Goal: Task Accomplishment & Management: Manage account settings

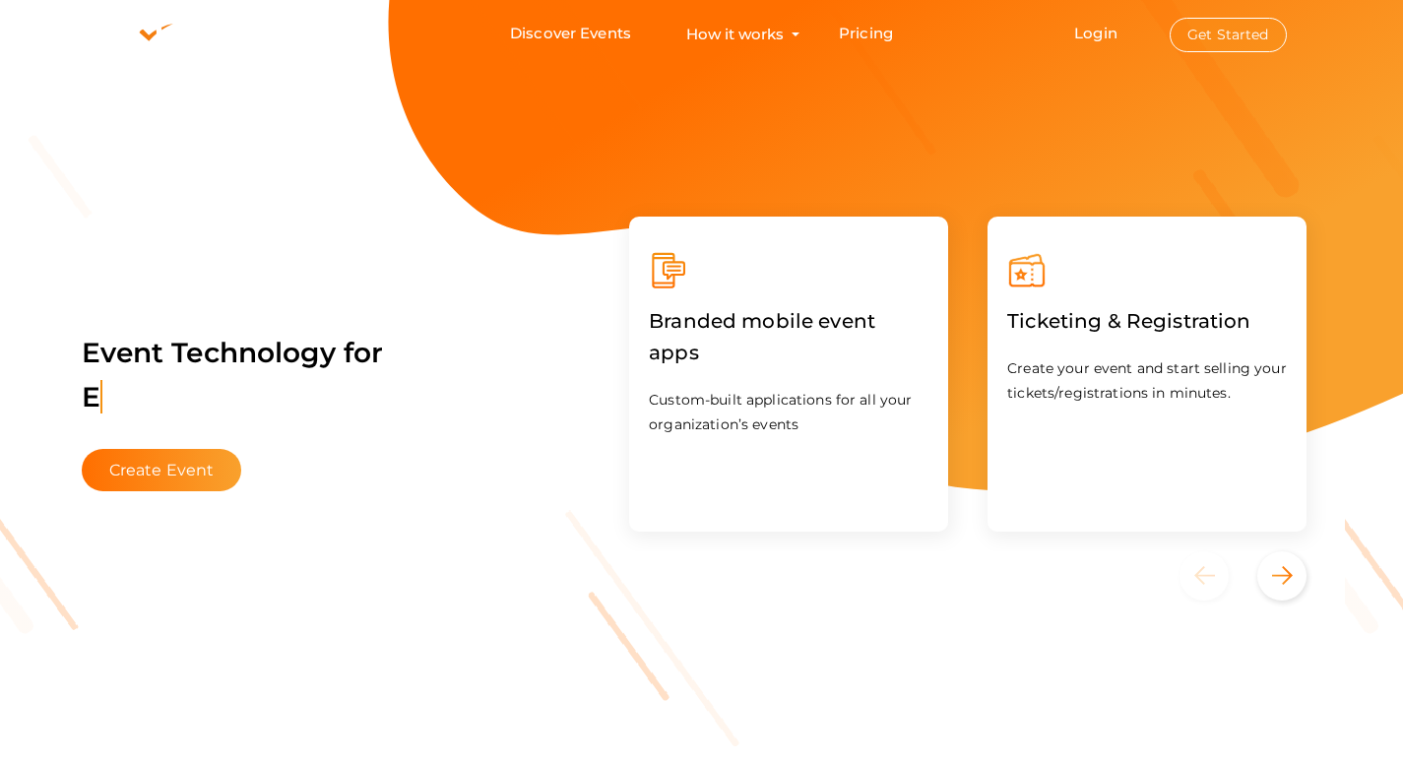
click at [1229, 31] on button "Get Started" at bounding box center [1228, 35] width 117 height 34
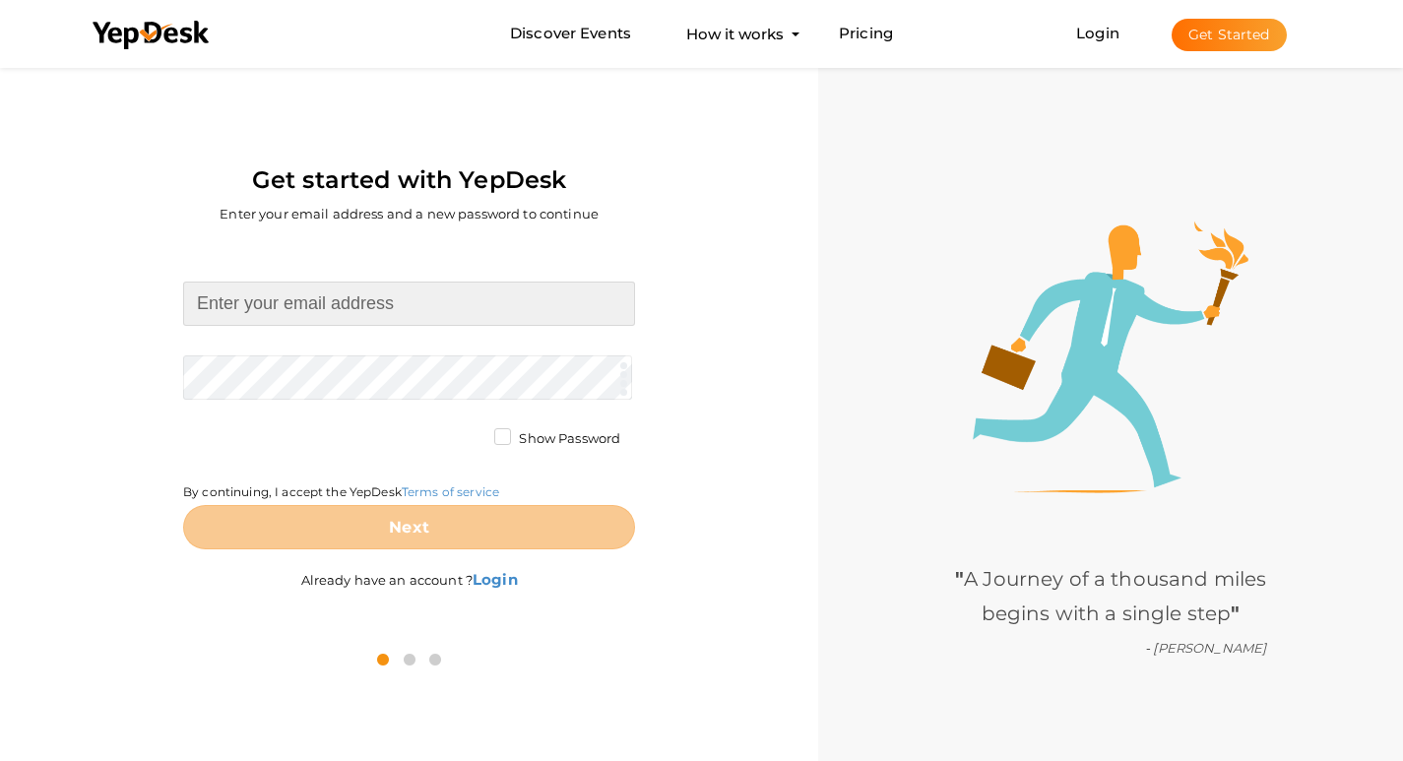
click at [469, 312] on input at bounding box center [409, 304] width 452 height 44
type input "truvaarivanaurse@gmail.com"
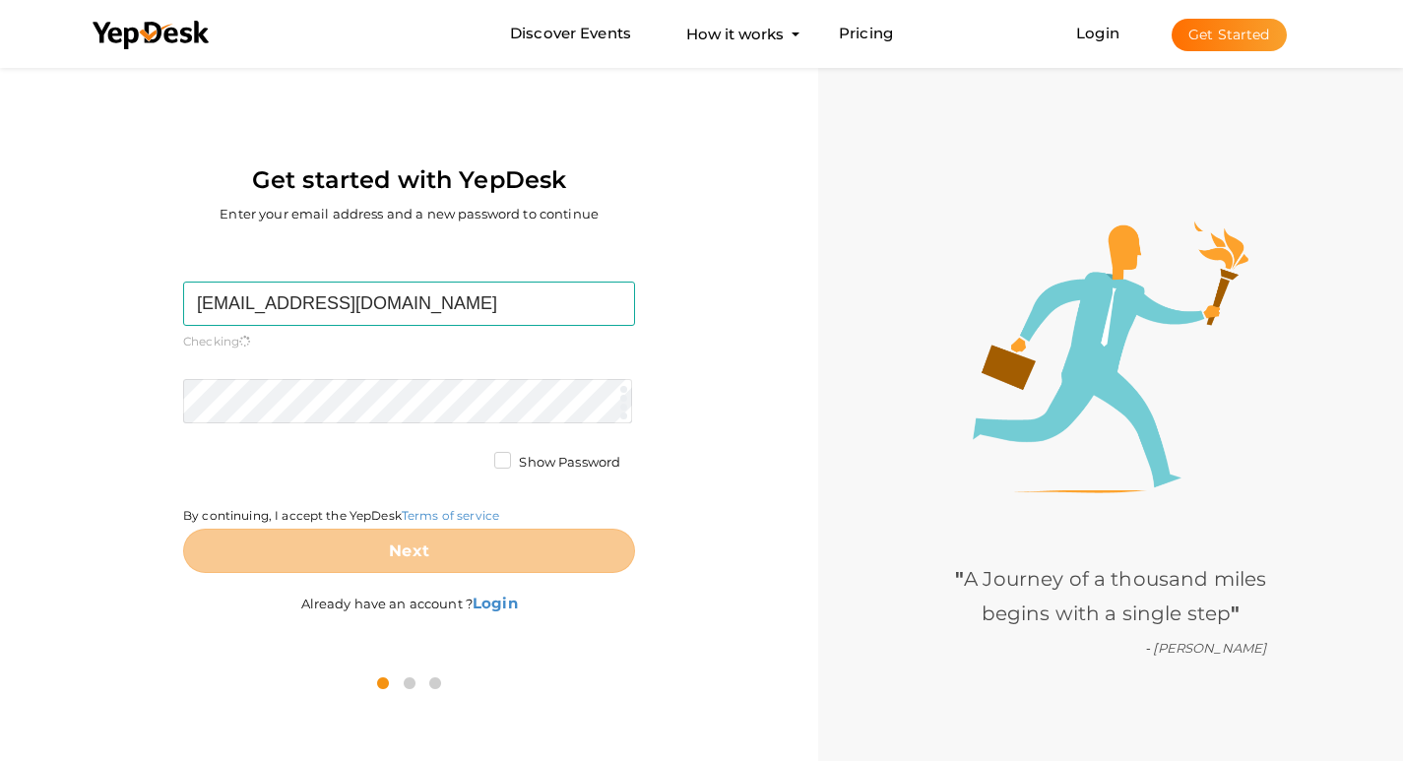
click at [417, 376] on form "truvaarivanaurse@gmail.com Required. Invalid email. Checking You already have a…" at bounding box center [409, 427] width 452 height 291
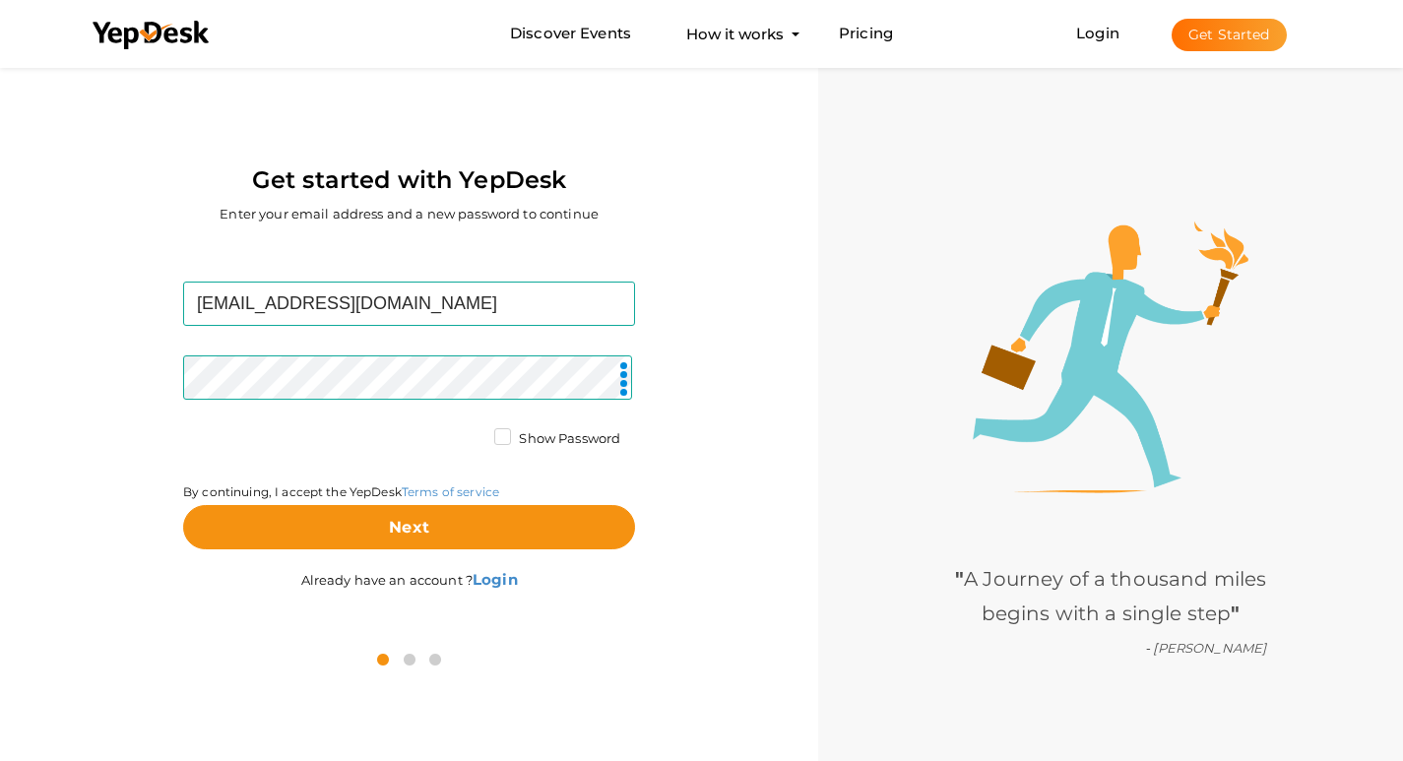
click at [503, 442] on label "Show Password" at bounding box center [557, 439] width 126 height 20
click at [475, 433] on input "Show Password" at bounding box center [475, 433] width 0 height 0
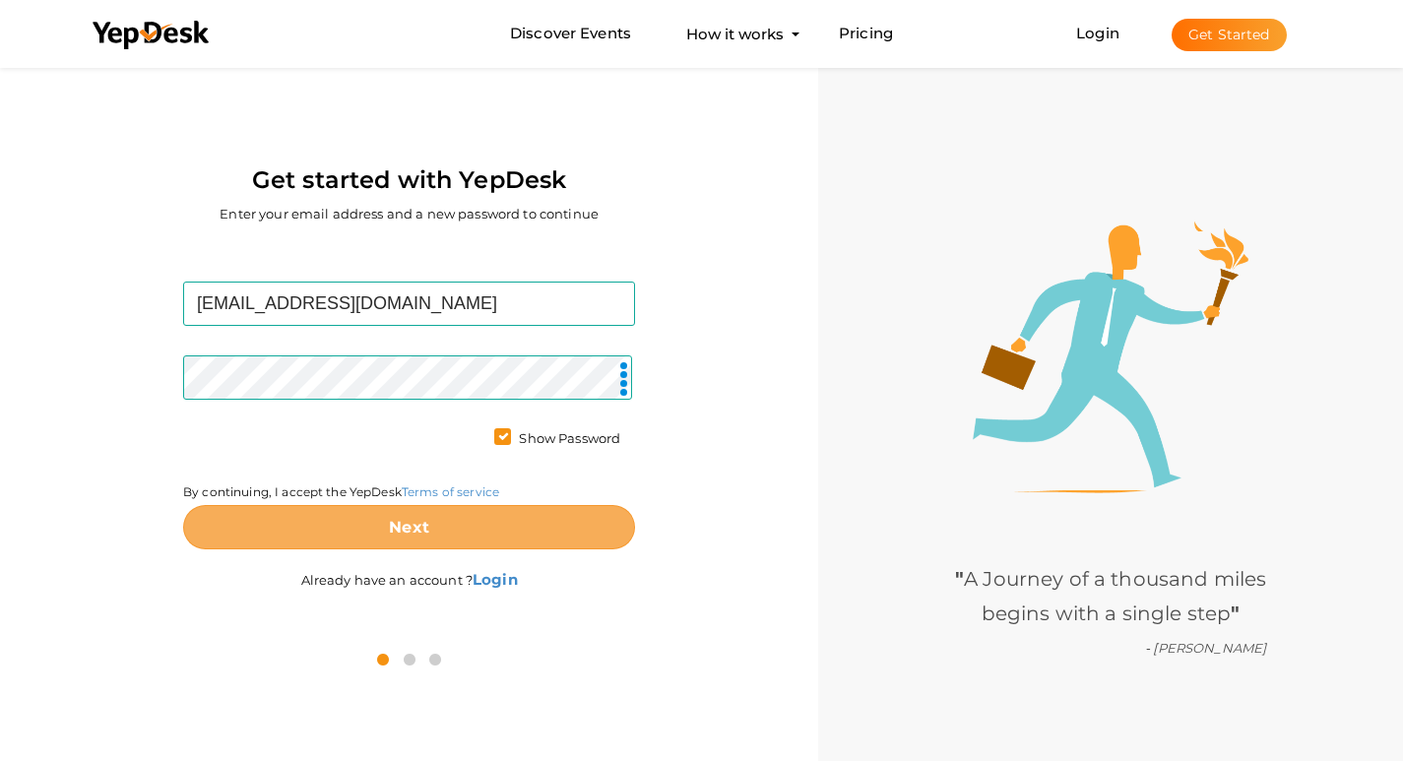
click at [500, 519] on button "Next" at bounding box center [409, 527] width 452 height 44
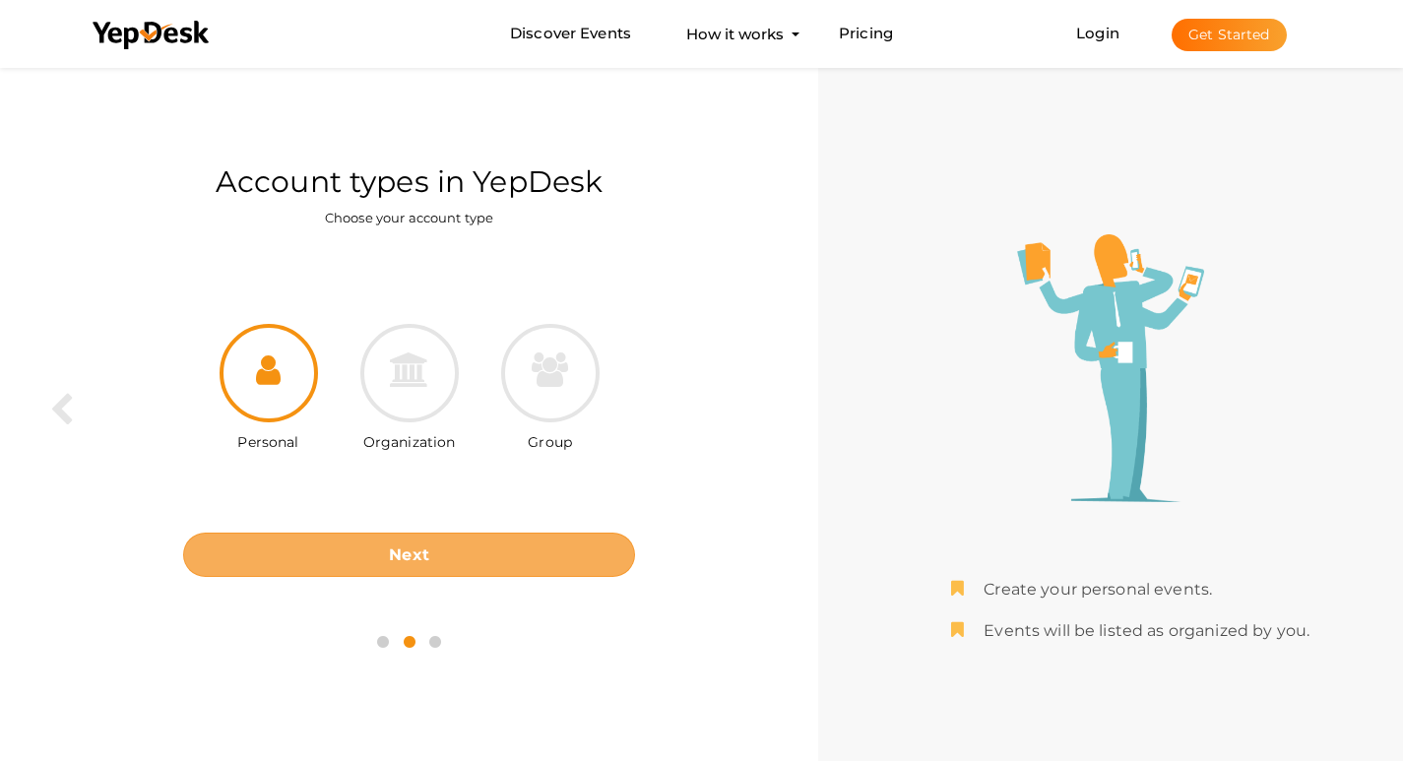
click at [420, 554] on b "Next" at bounding box center [409, 554] width 40 height 19
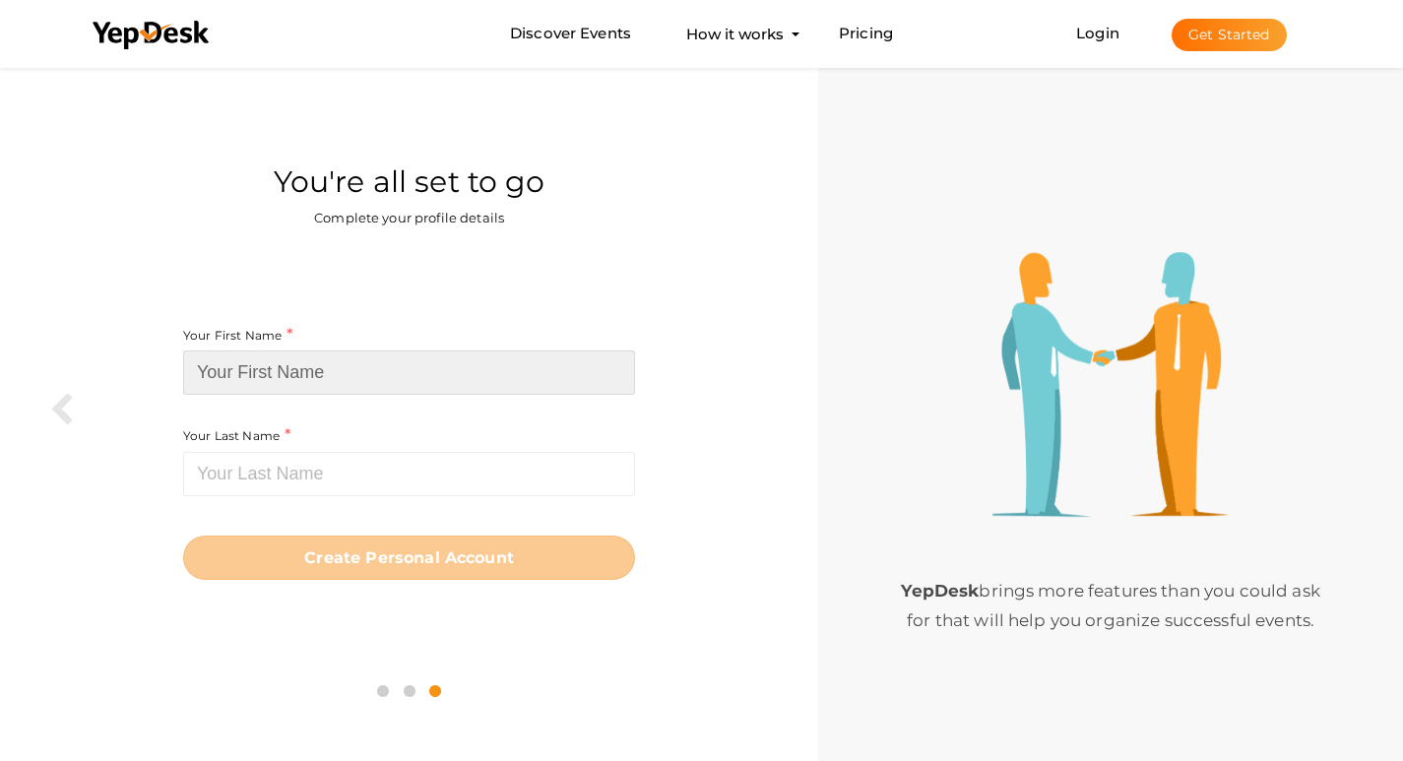
click at [340, 372] on input at bounding box center [409, 373] width 452 height 44
paste input "truvaarivanaurse"
drag, startPoint x: 358, startPoint y: 377, endPoint x: 295, endPoint y: 383, distance: 63.3
click at [295, 383] on input "truvaarivanaurse" at bounding box center [409, 373] width 452 height 44
type input "truvaarivana"
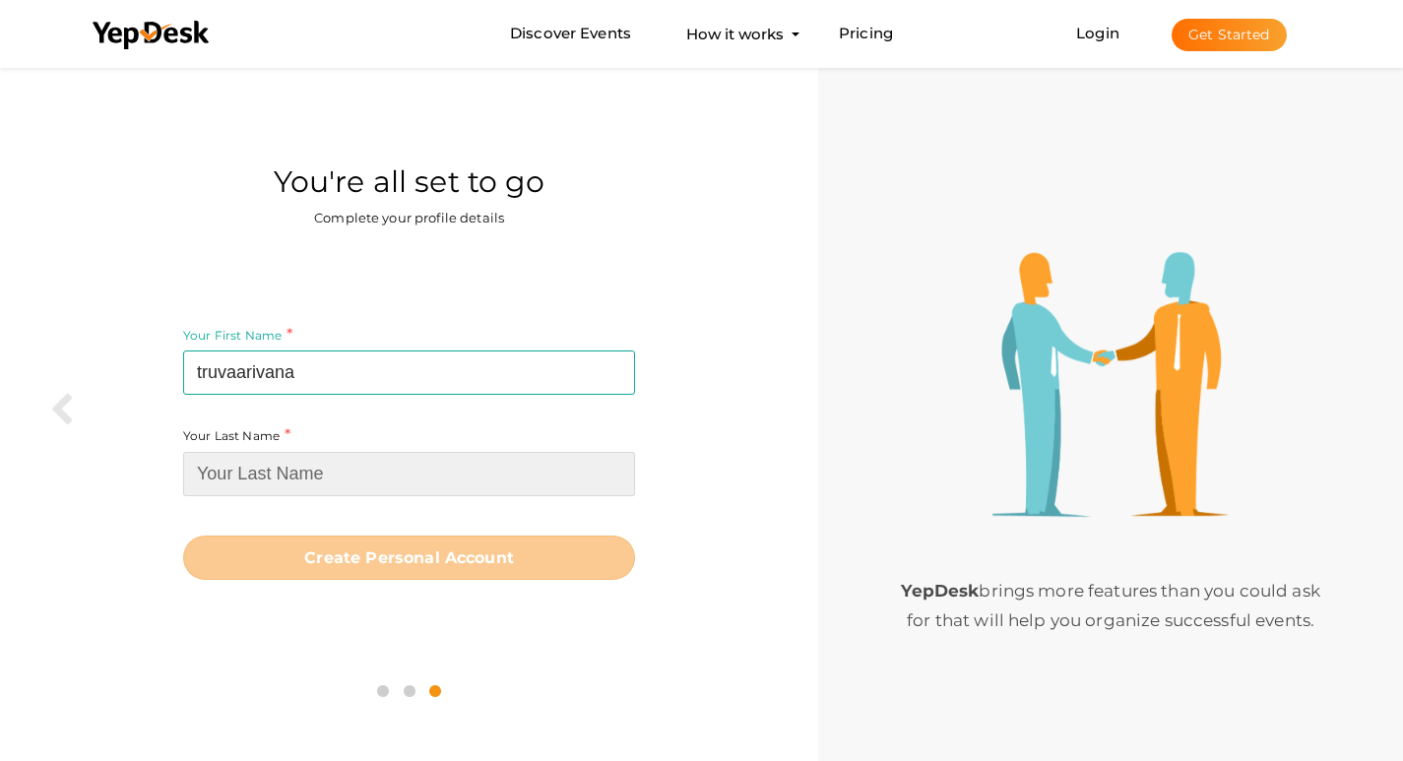
click at [270, 471] on input at bounding box center [409, 474] width 452 height 44
paste input "urse"
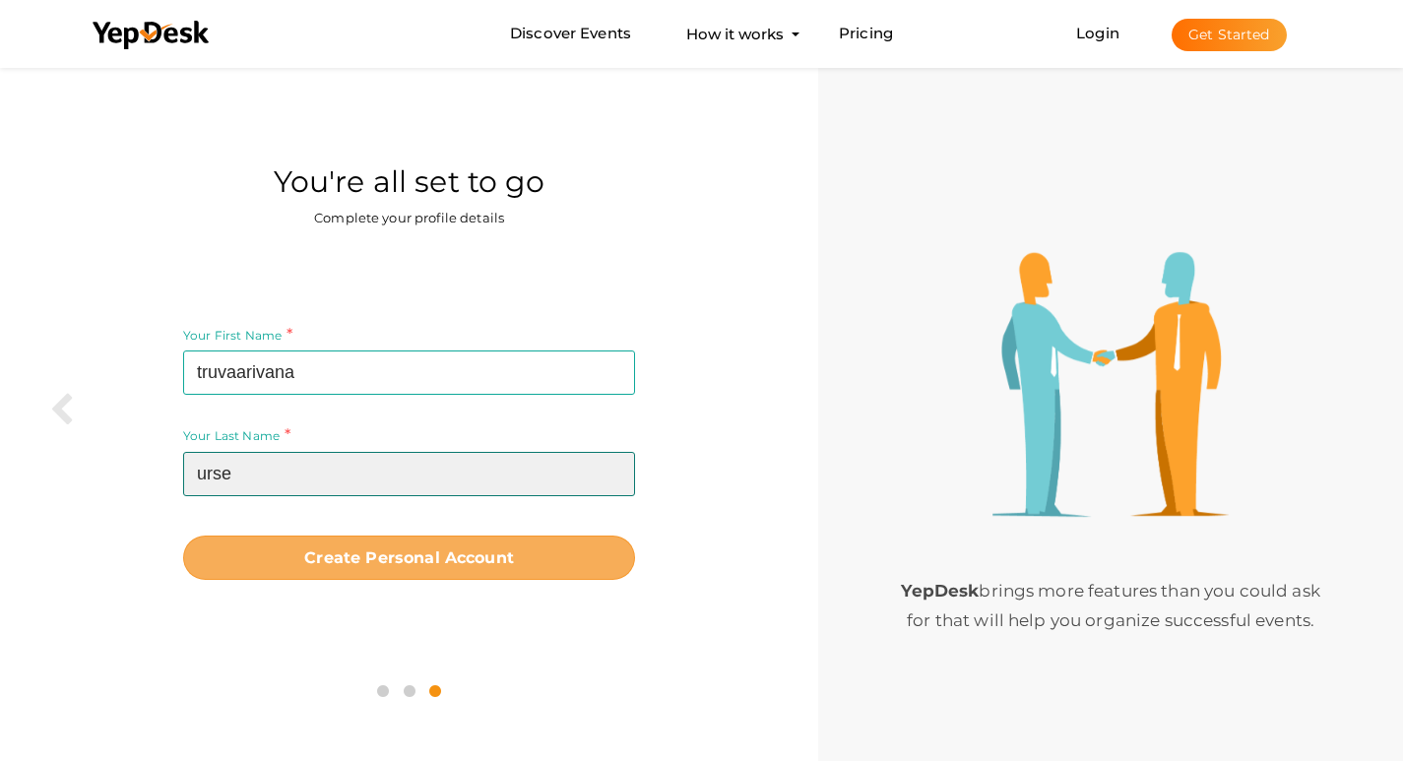
type input "urse"
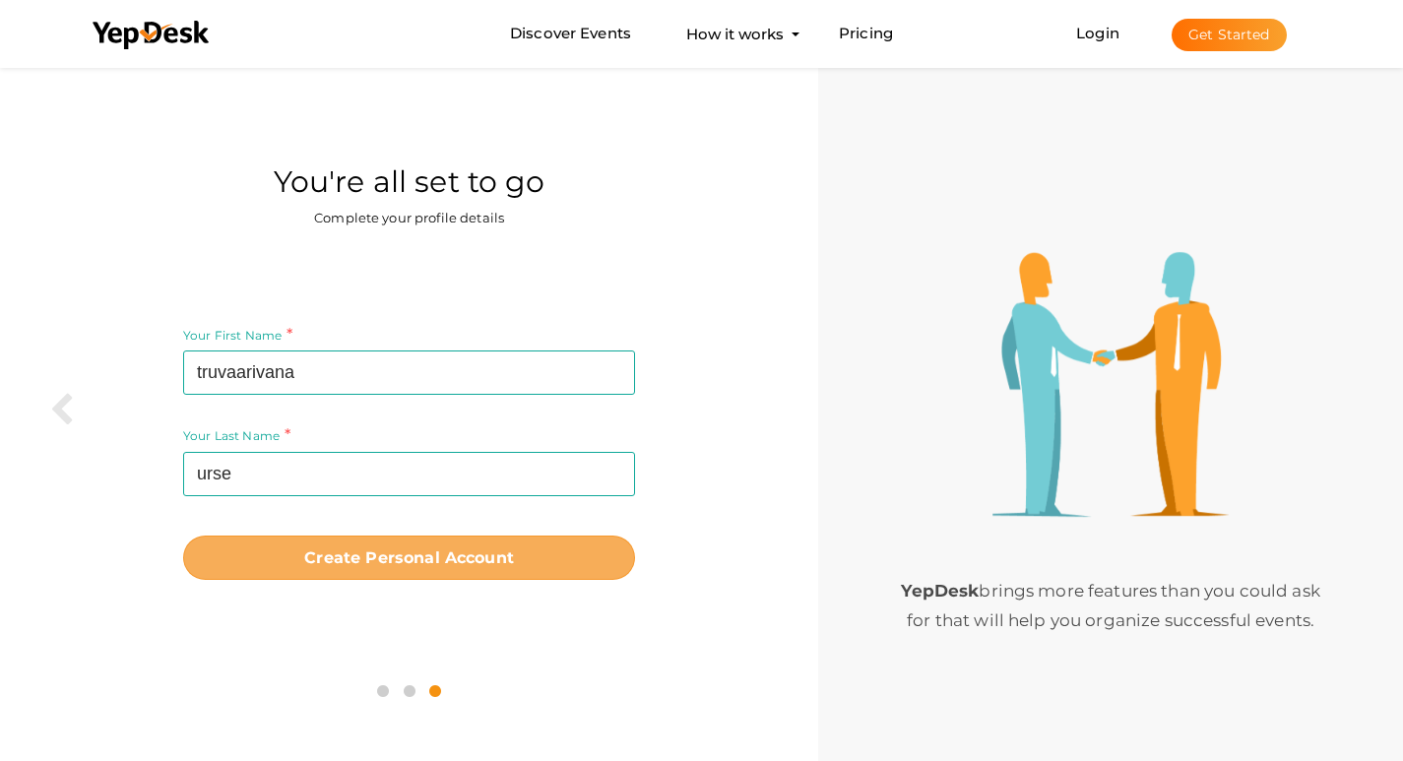
click at [401, 571] on button "Create Personal Account" at bounding box center [409, 558] width 452 height 44
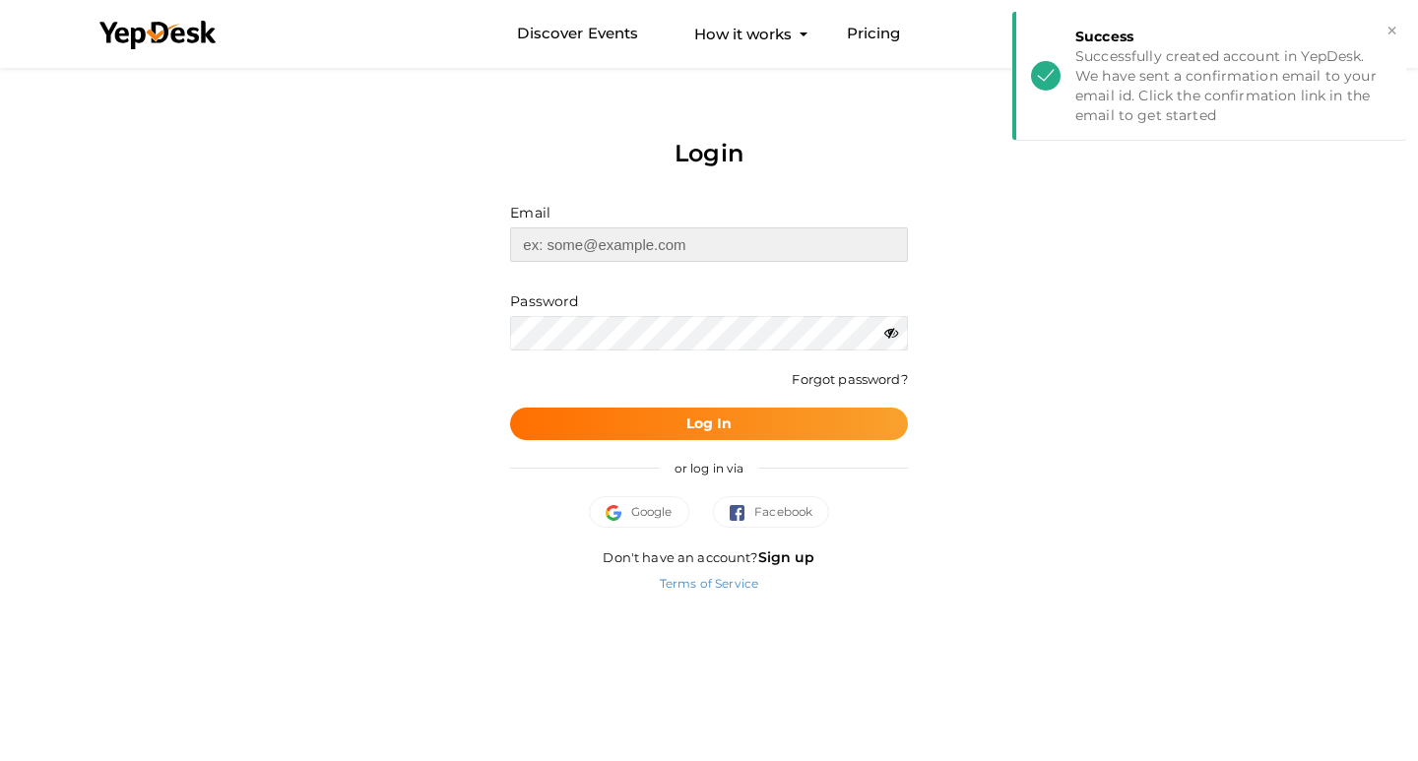
type input "[EMAIL_ADDRESS][DOMAIN_NAME]"
click at [882, 418] on button "Log In" at bounding box center [708, 424] width 397 height 32
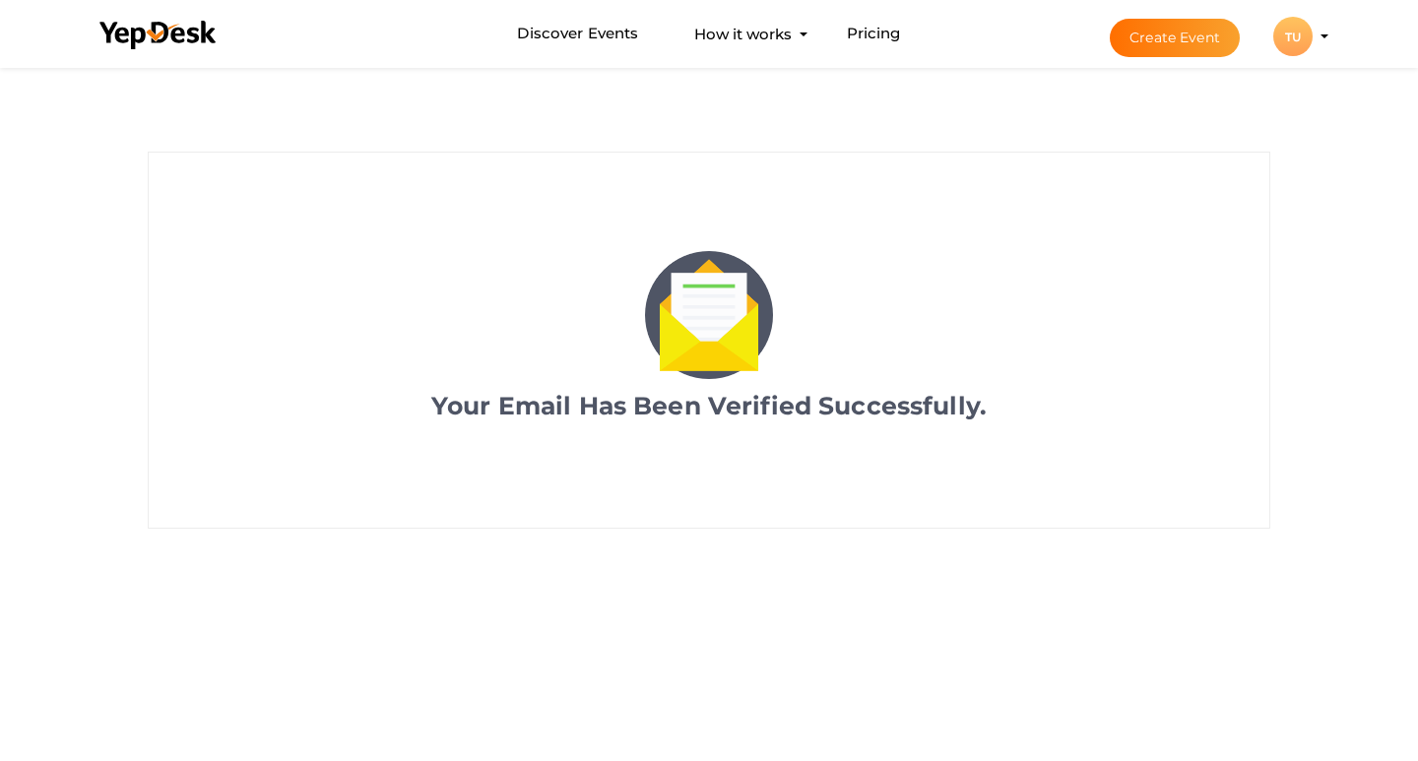
click at [1295, 42] on div "TU" at bounding box center [1292, 36] width 39 height 39
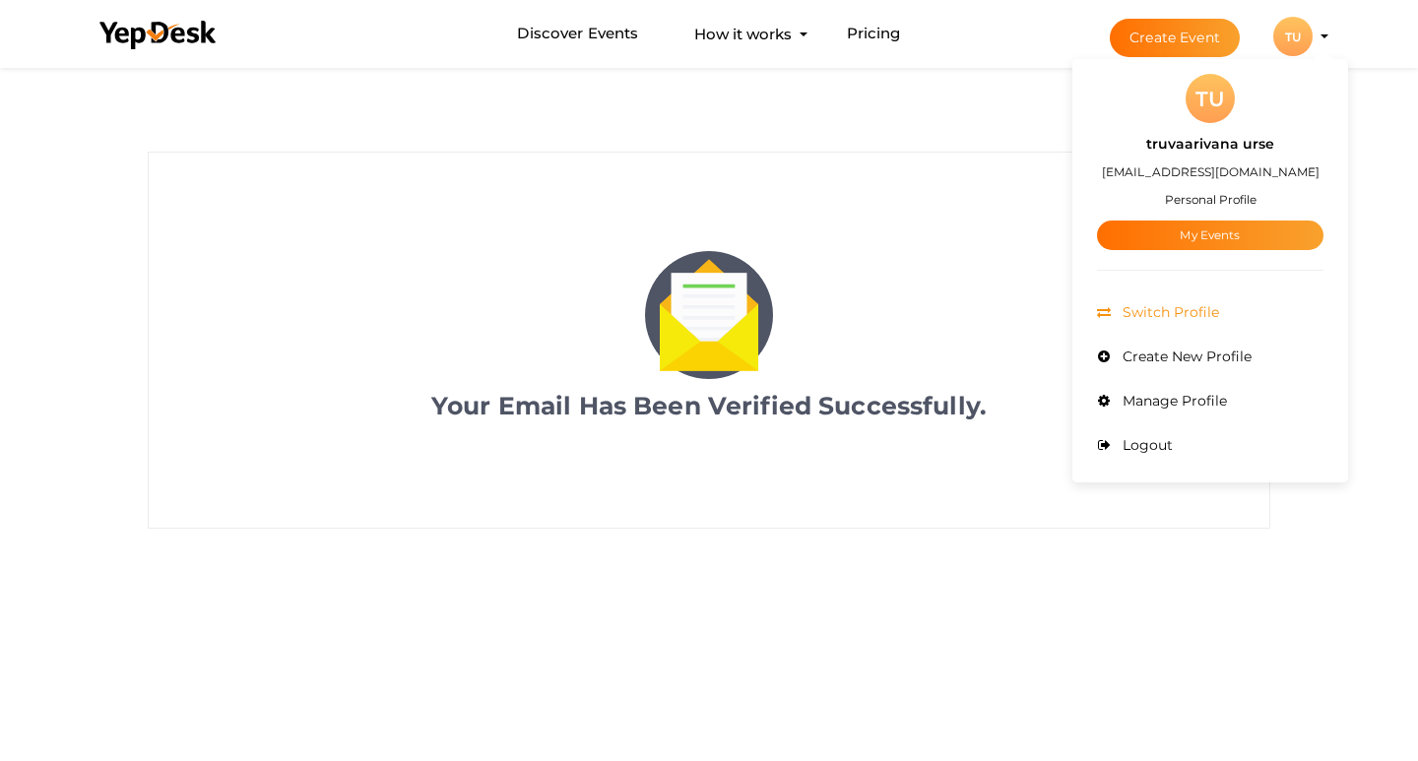
click at [1174, 311] on span "Switch Profile" at bounding box center [1168, 312] width 101 height 18
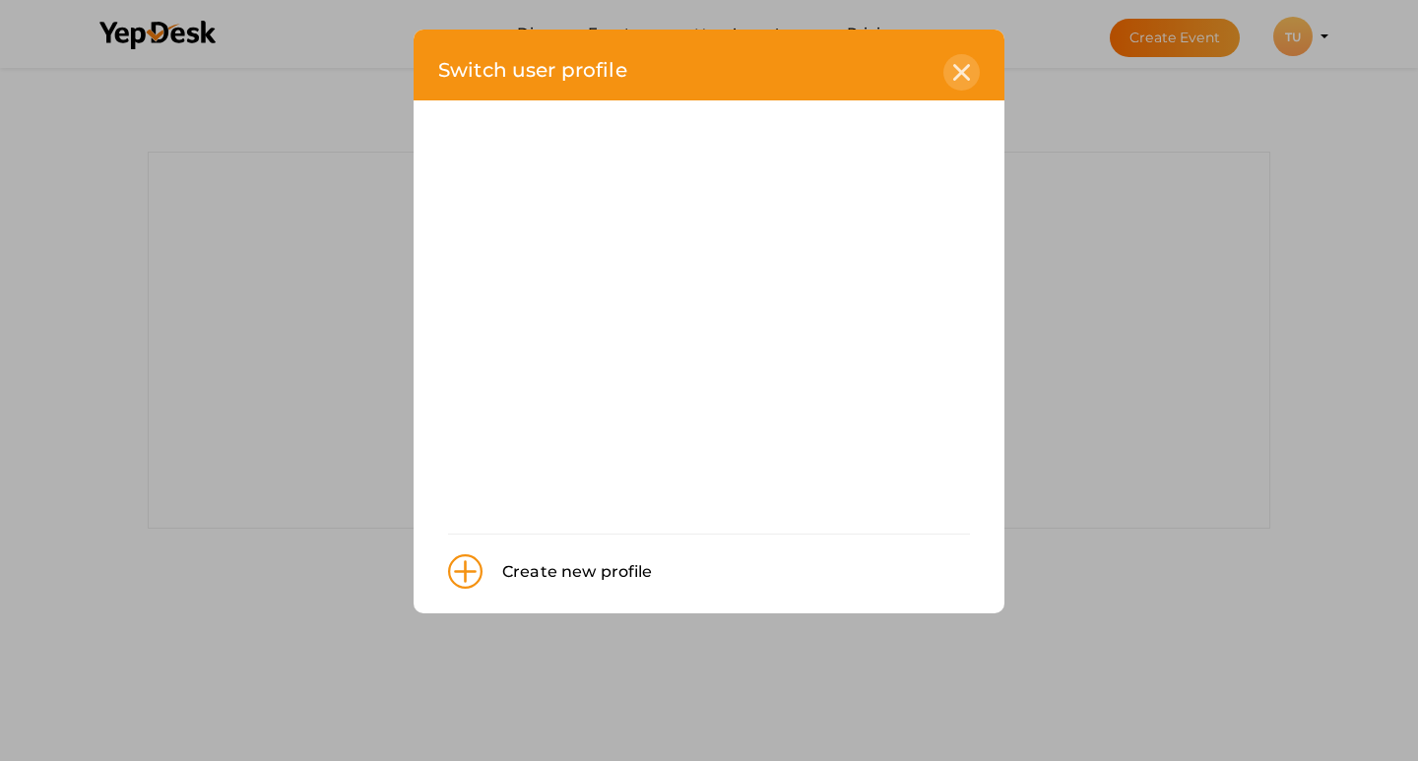
click at [960, 73] on icon at bounding box center [961, 72] width 17 height 17
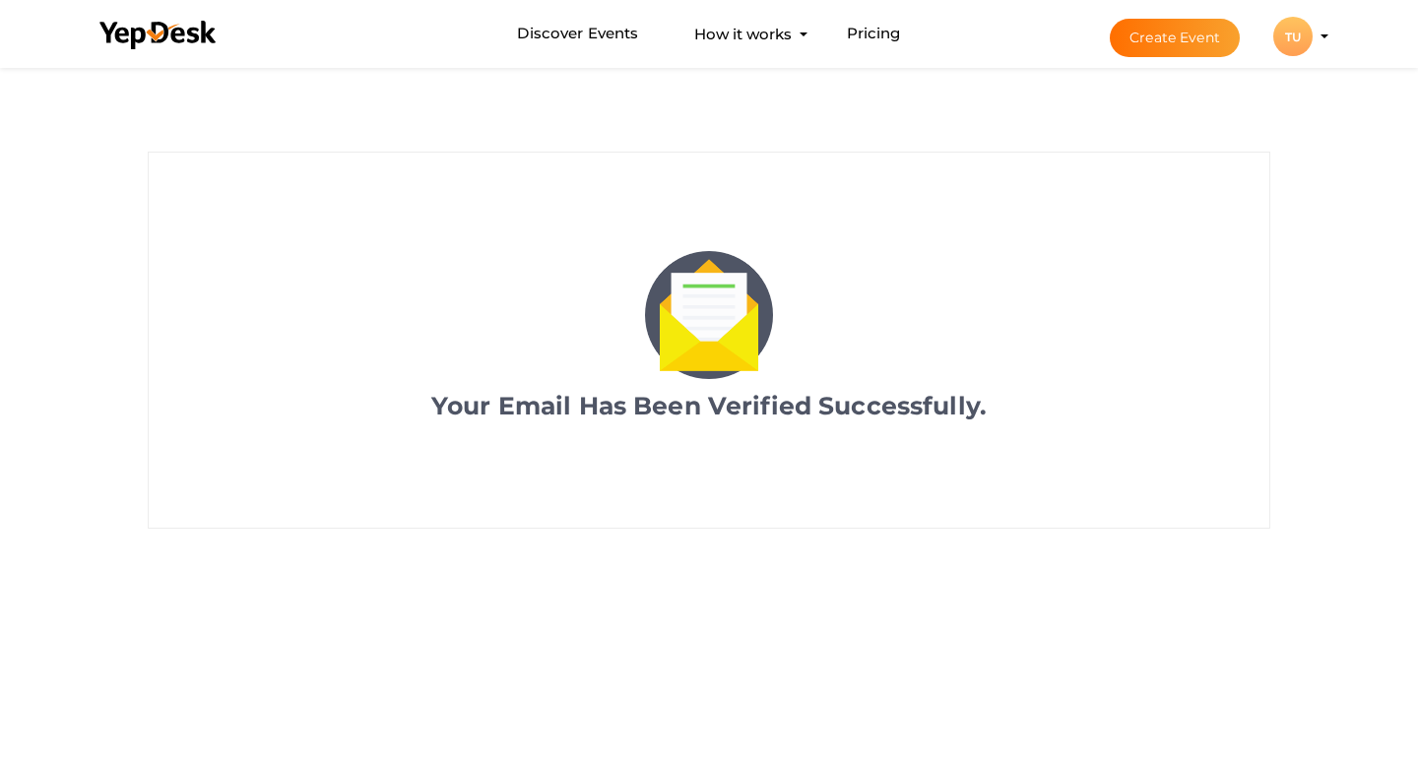
click at [1305, 49] on div "TU" at bounding box center [1292, 36] width 39 height 39
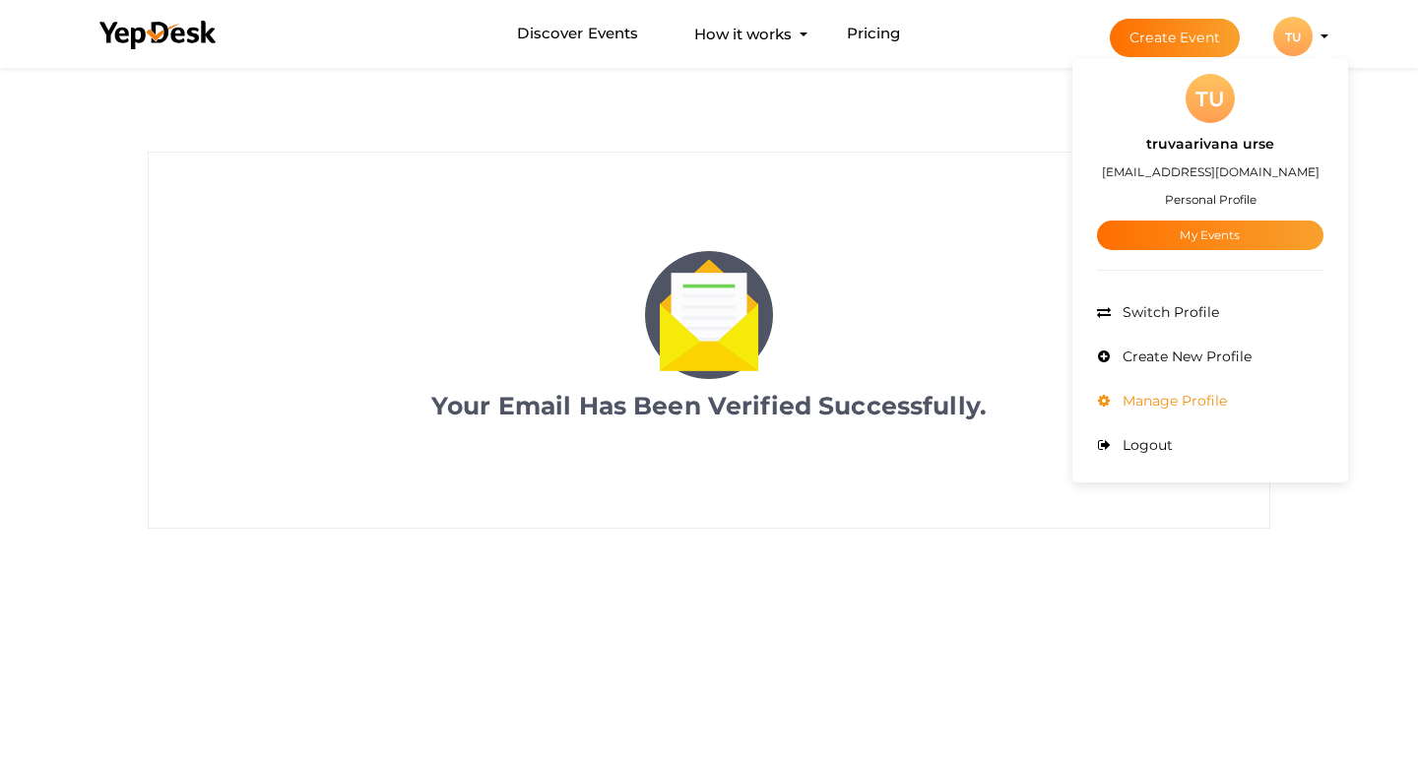
click at [1224, 401] on span "Manage Profile" at bounding box center [1172, 401] width 109 height 18
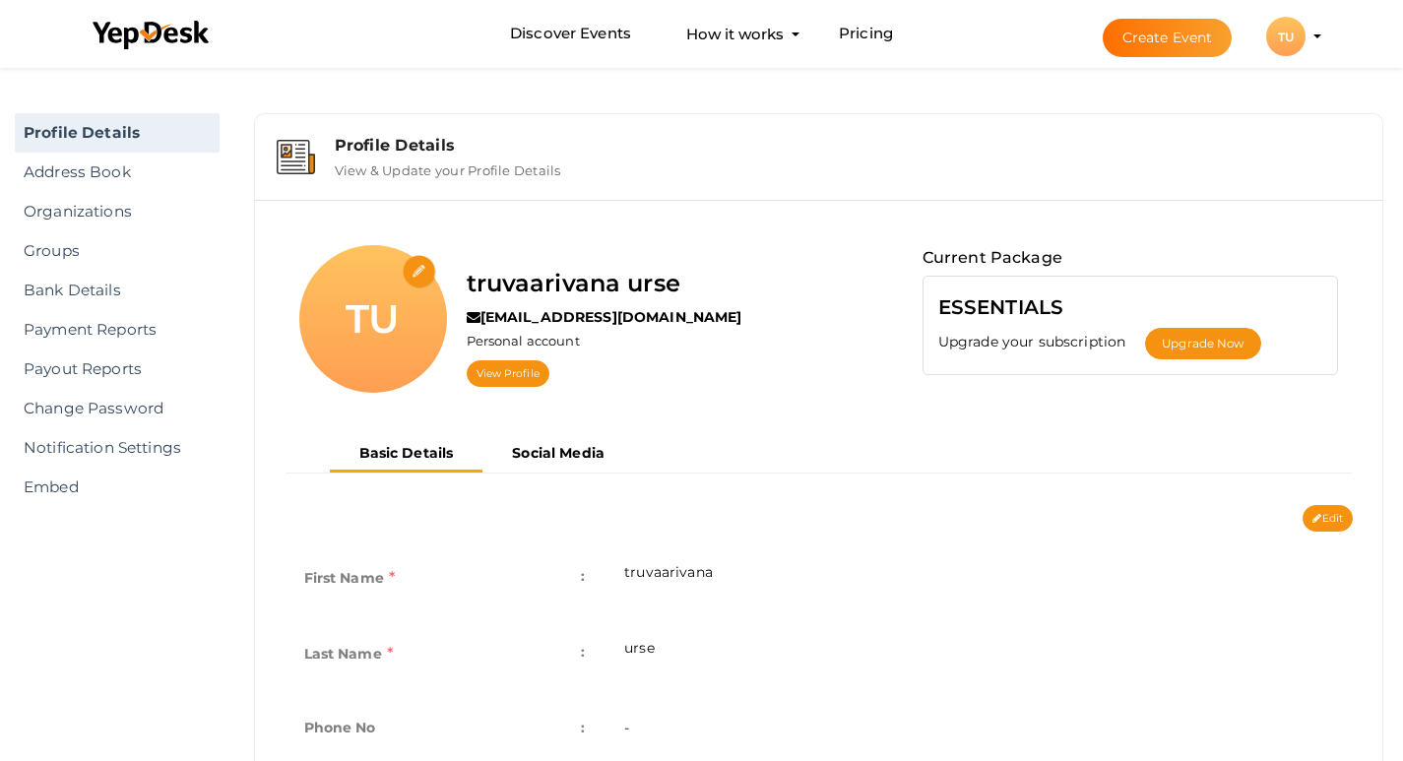
click at [425, 268] on input "file" at bounding box center [420, 272] width 34 height 34
type input "C:\fakepath\download.png"
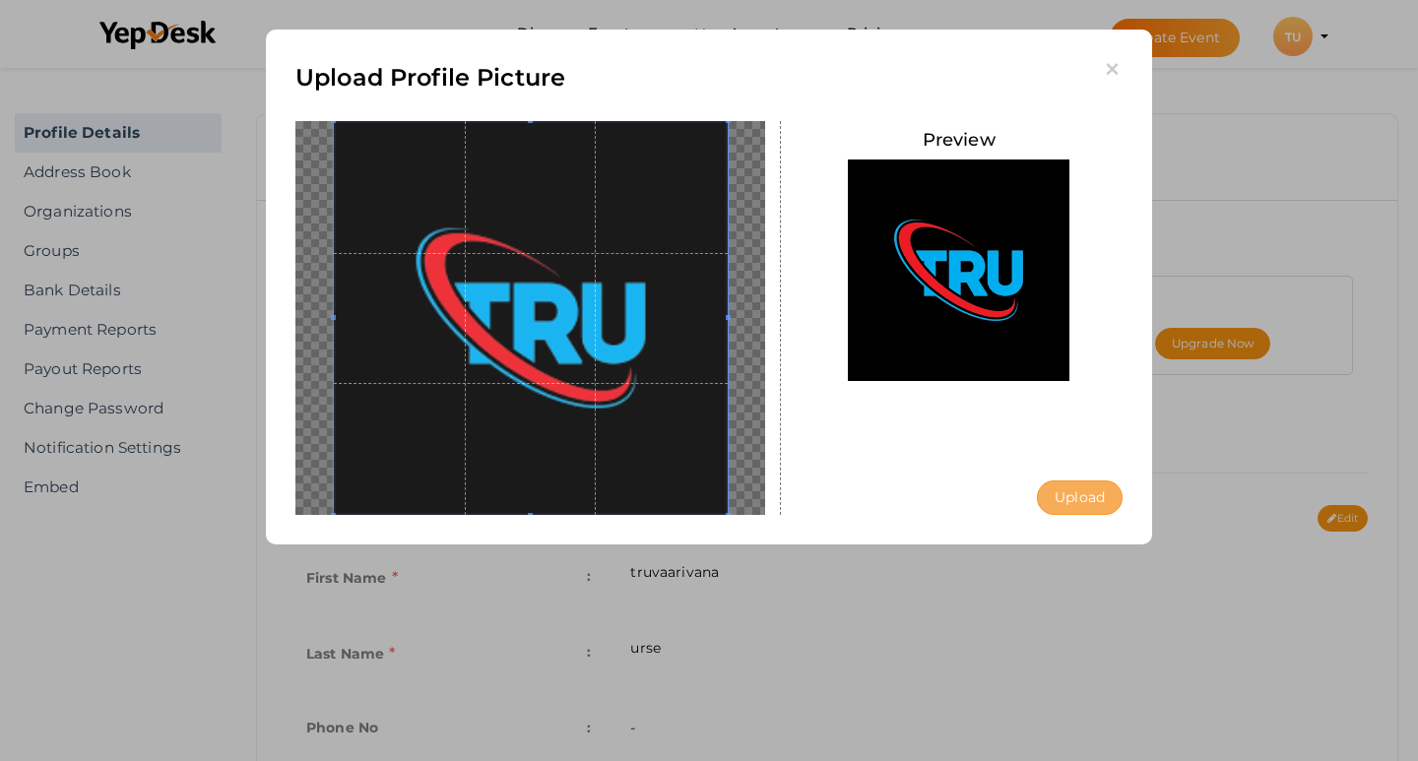
click at [1108, 504] on button "Upload" at bounding box center [1080, 498] width 86 height 34
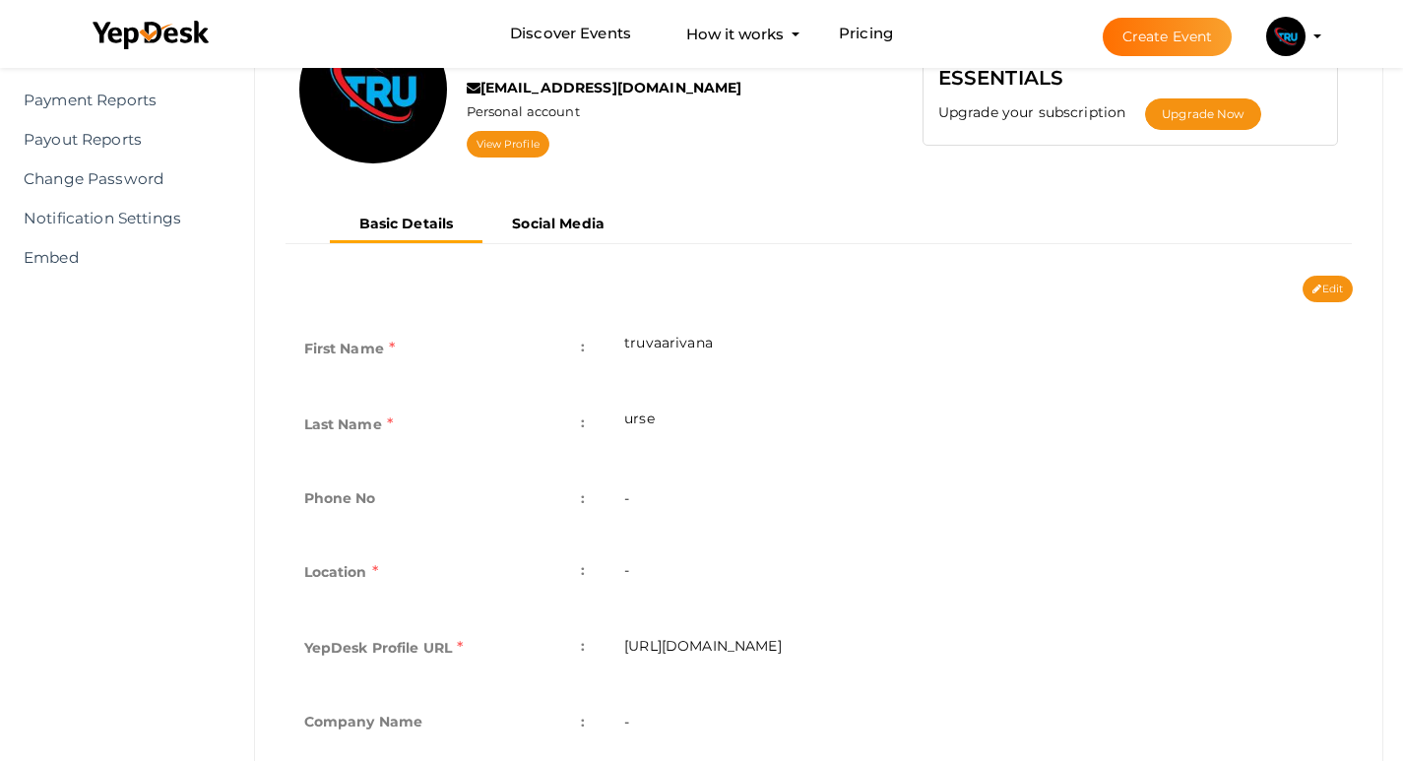
scroll to position [295, 0]
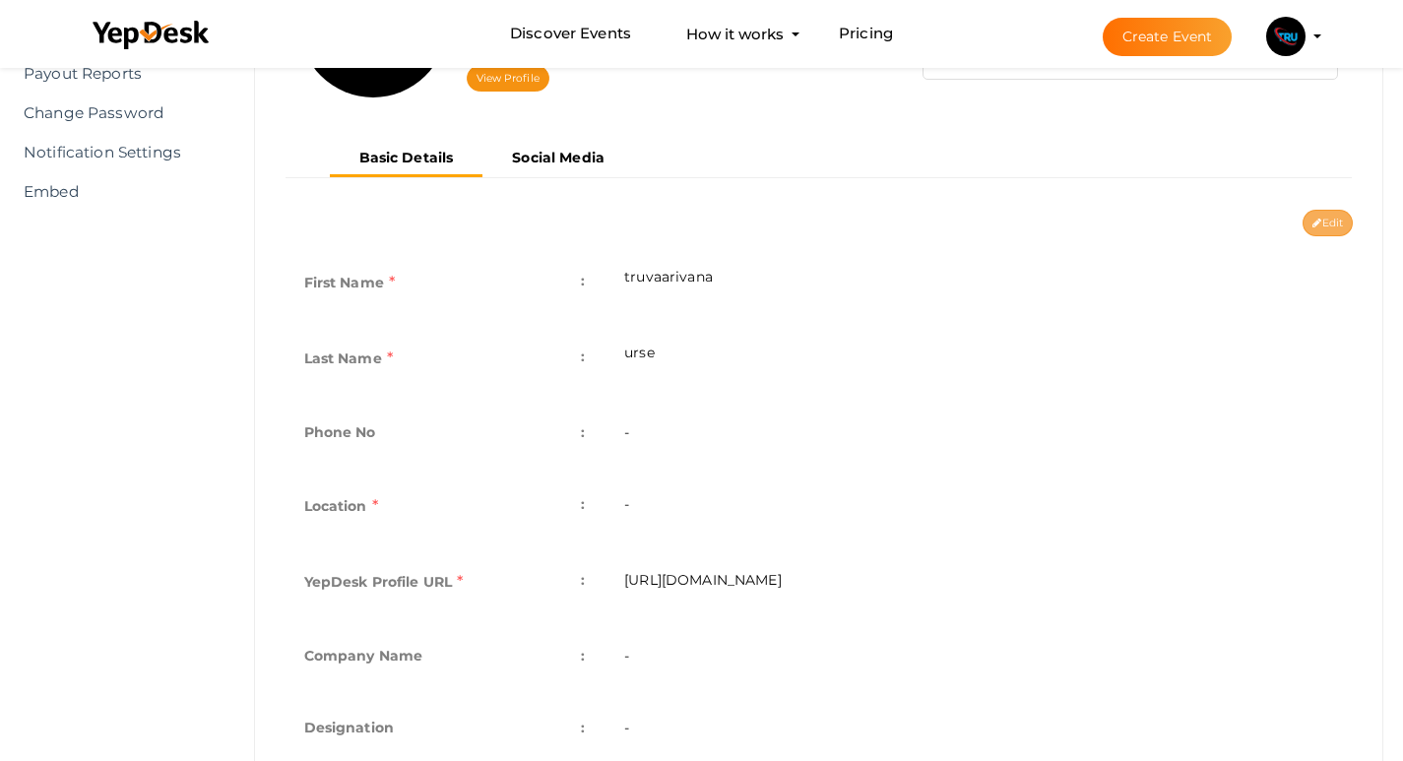
click at [1316, 232] on button "Edit" at bounding box center [1328, 223] width 50 height 27
type input "truvaarivana"
type input "urse"
type input "truvaarivana-urse"
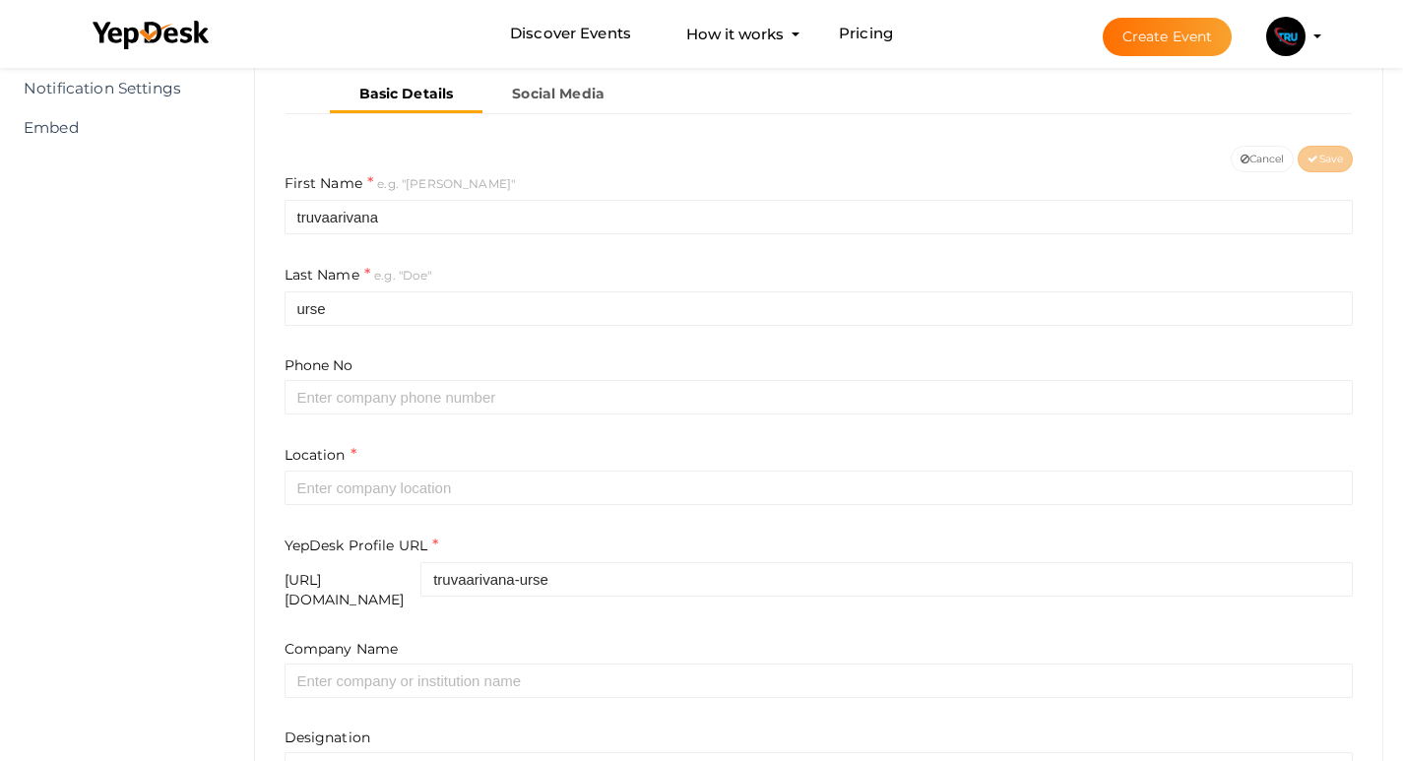
scroll to position [394, 0]
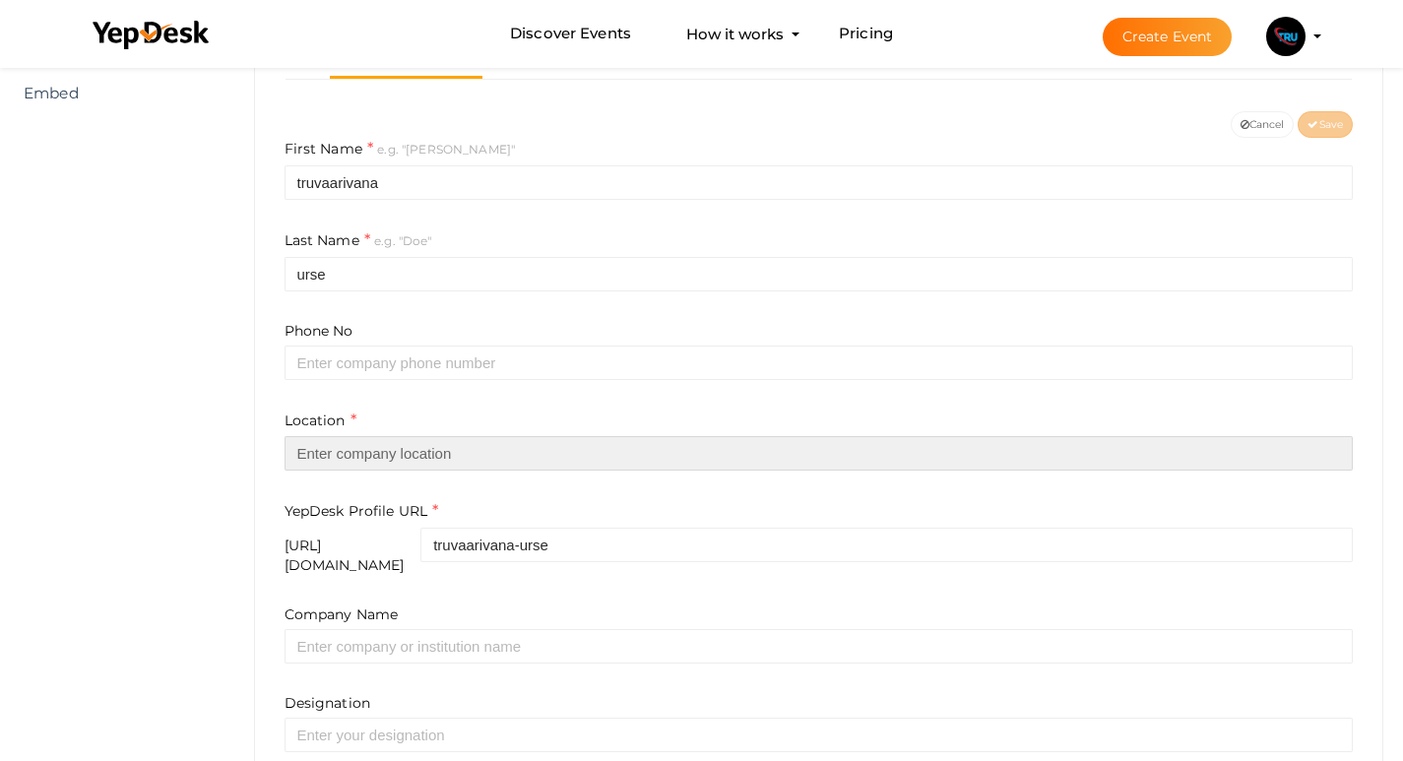
click at [540, 454] on input "text" at bounding box center [819, 453] width 1069 height 34
paste input "Pune"
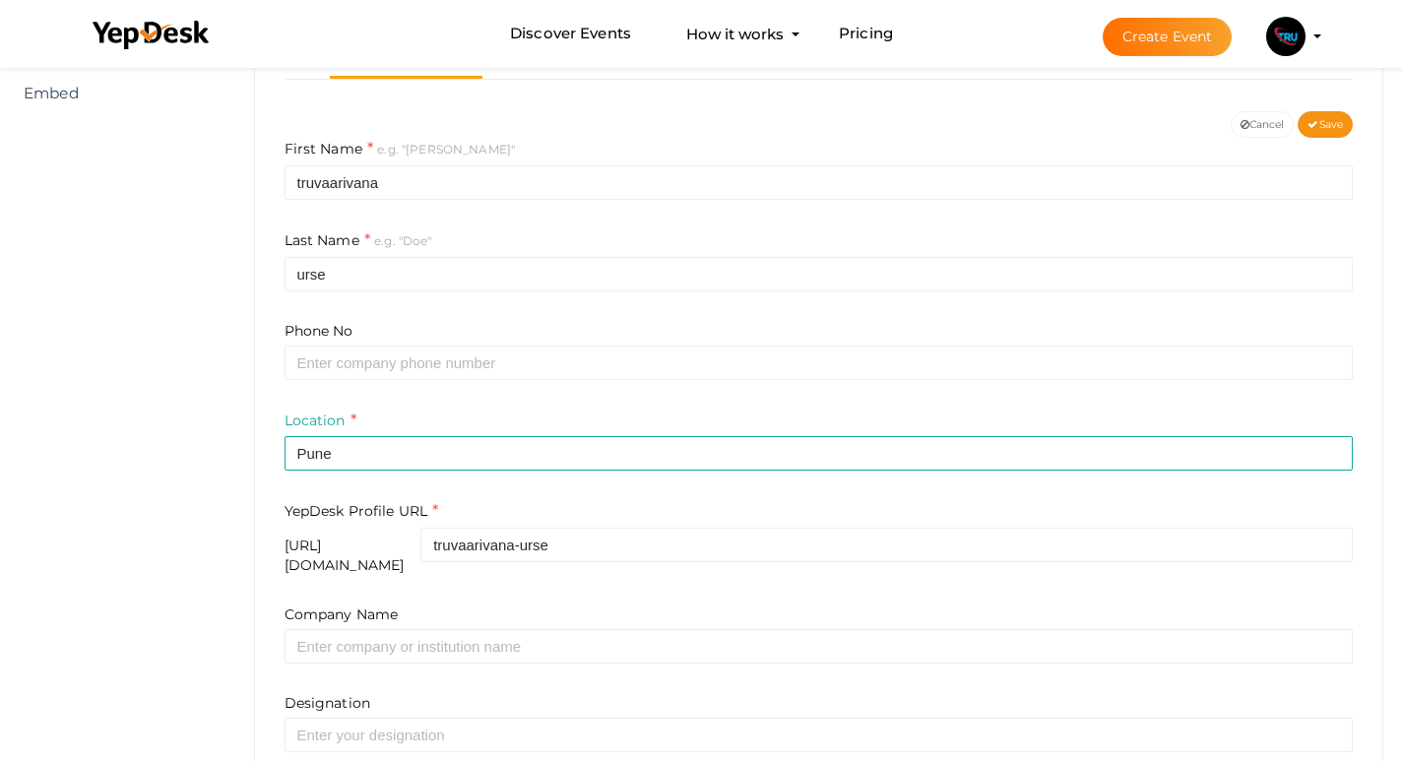
click at [451, 407] on form "First Name e.g. "John" truvaarivana Last Name e.g. "Doe" urse Phone No Location…" at bounding box center [819, 502] width 1069 height 728
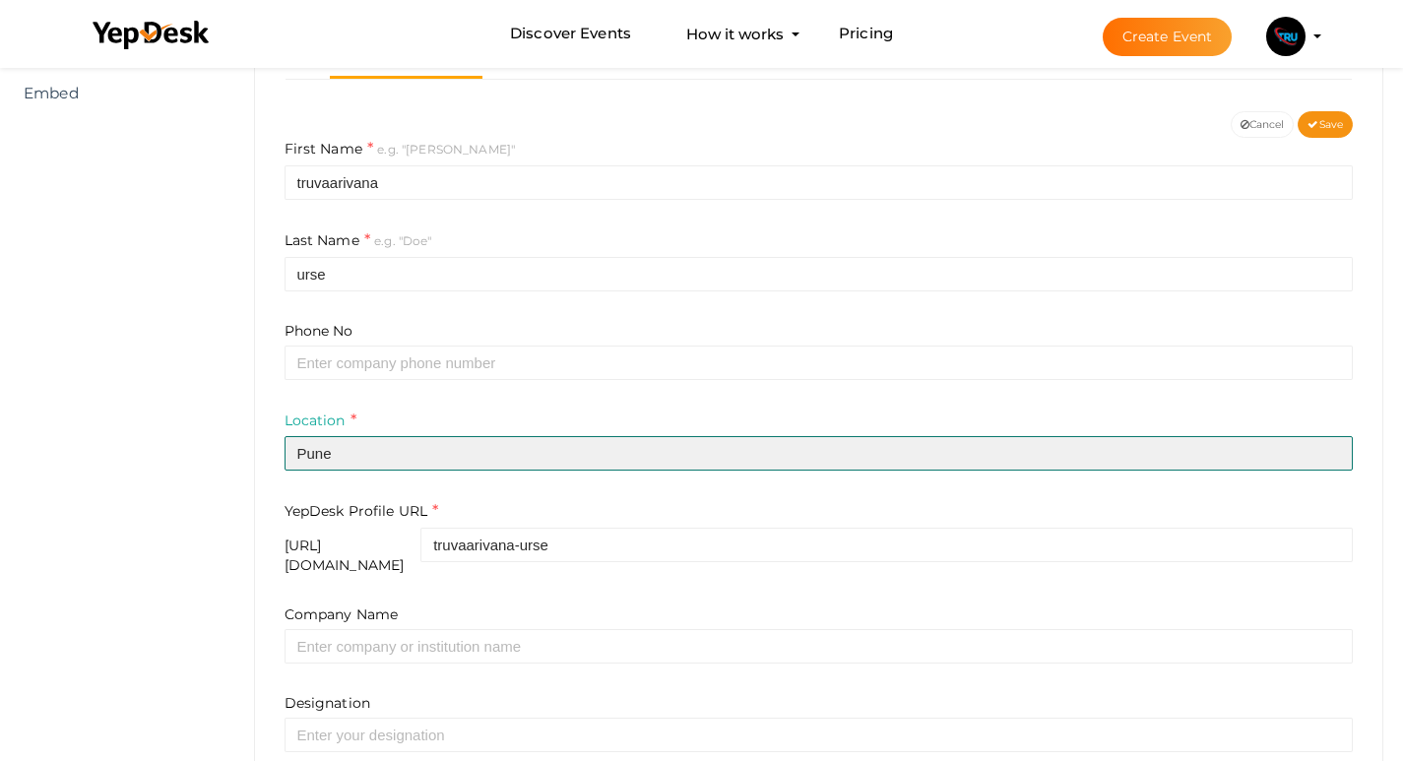
click at [436, 457] on input "Pune" at bounding box center [819, 453] width 1069 height 34
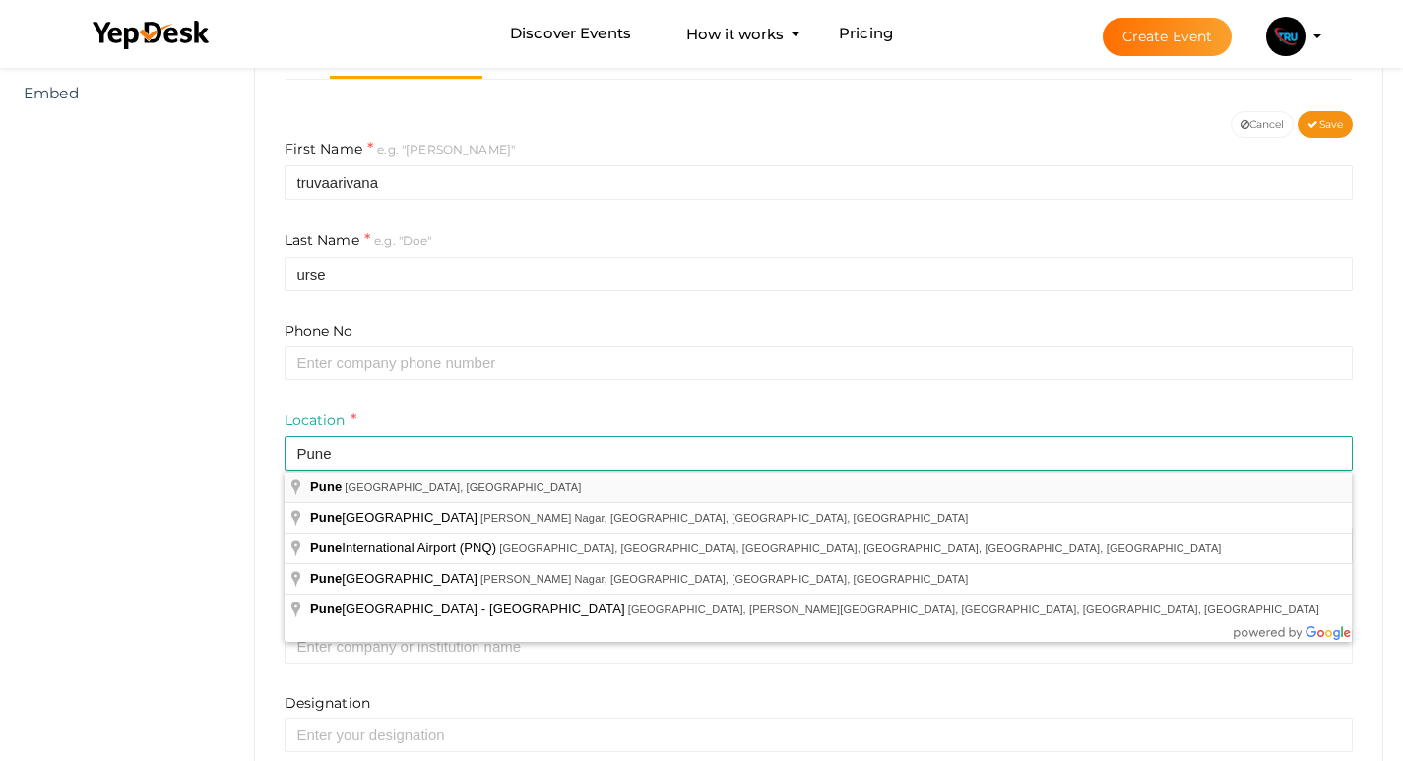
type input "[GEOGRAPHIC_DATA], [GEOGRAPHIC_DATA], [GEOGRAPHIC_DATA]"
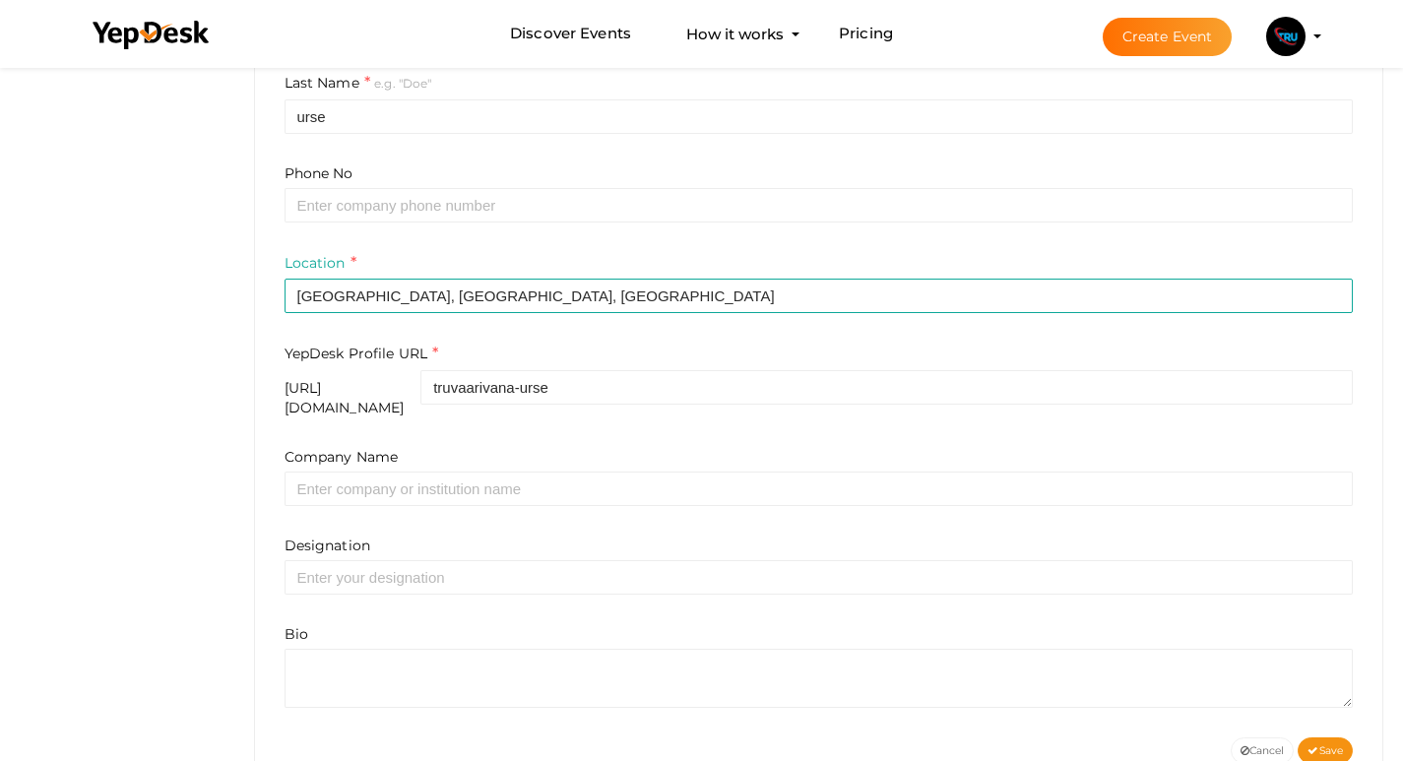
scroll to position [597, 0]
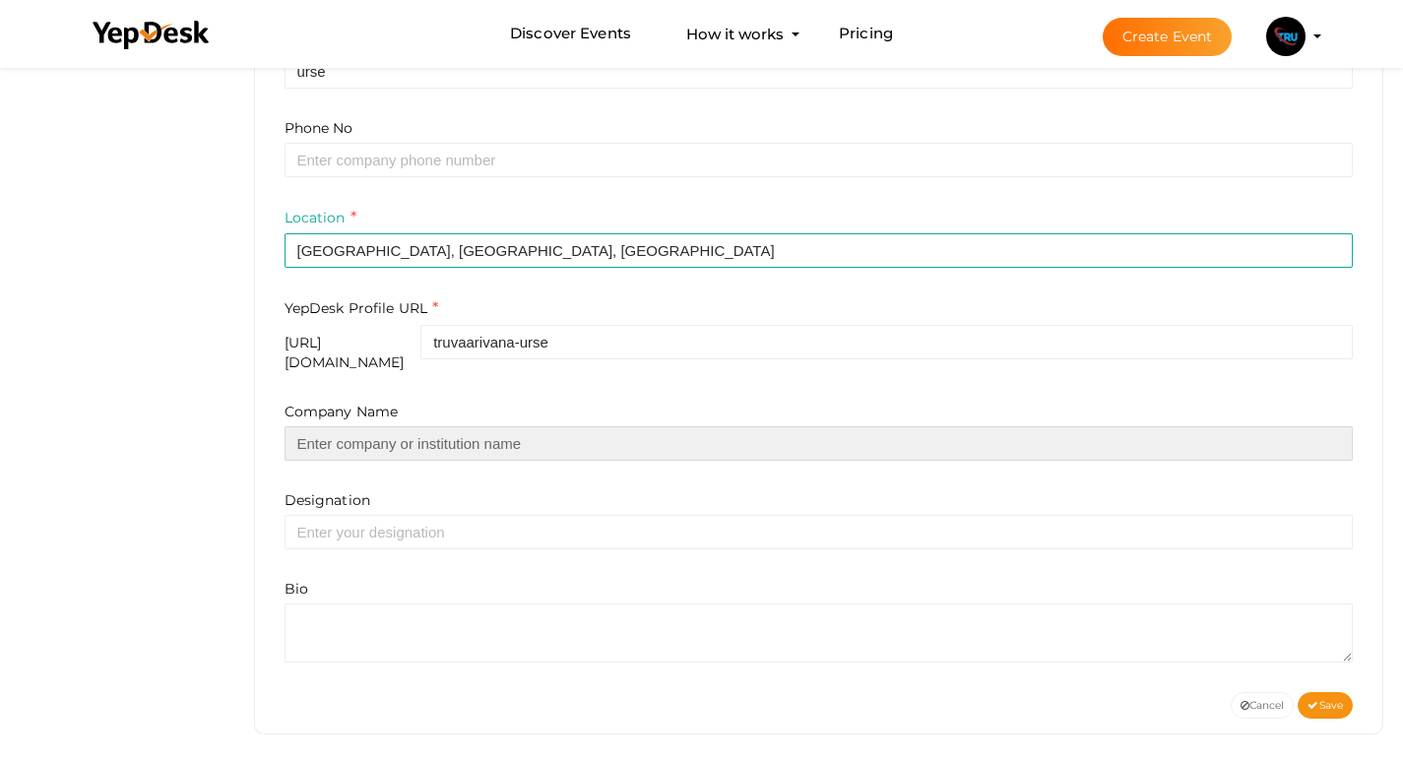
click at [484, 435] on input "text" at bounding box center [819, 443] width 1069 height 34
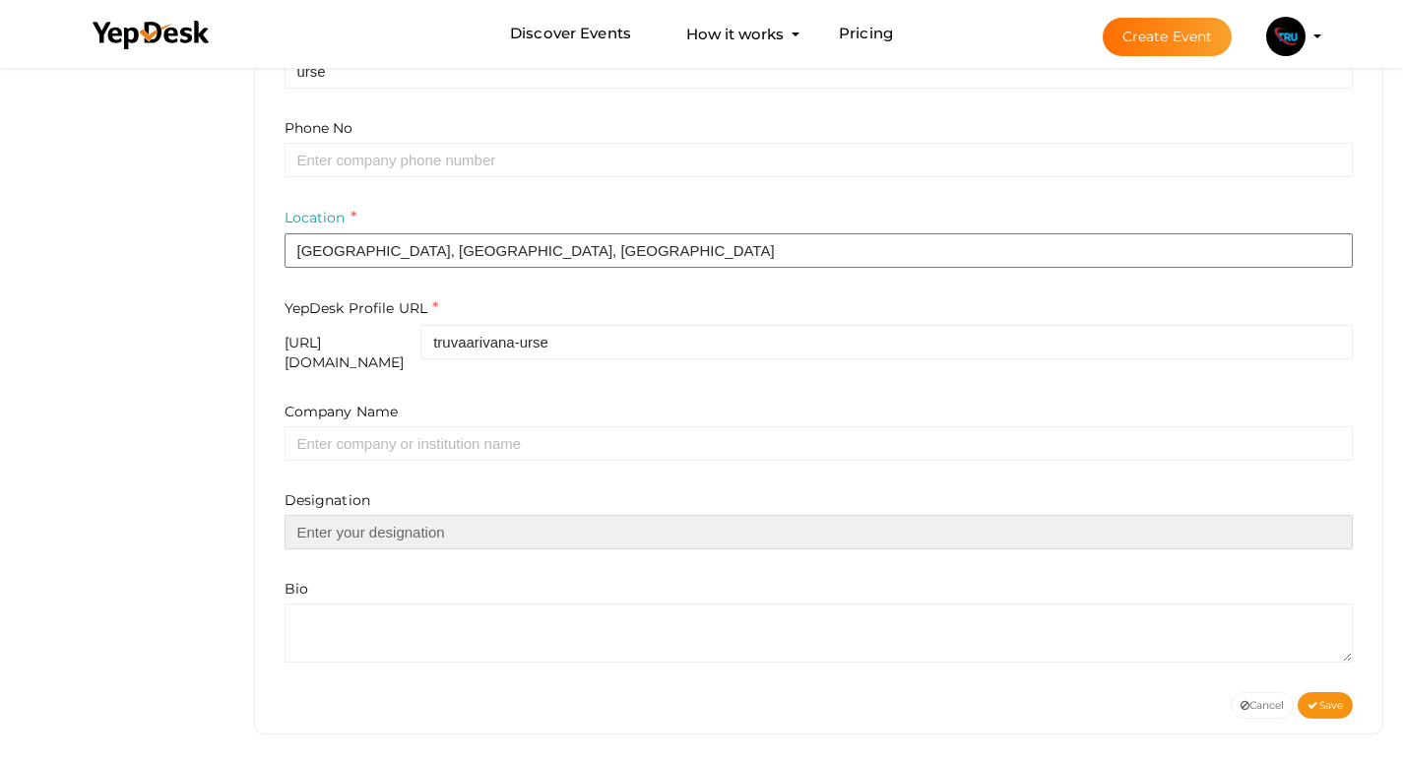
click at [484, 515] on input "text" at bounding box center [819, 532] width 1069 height 34
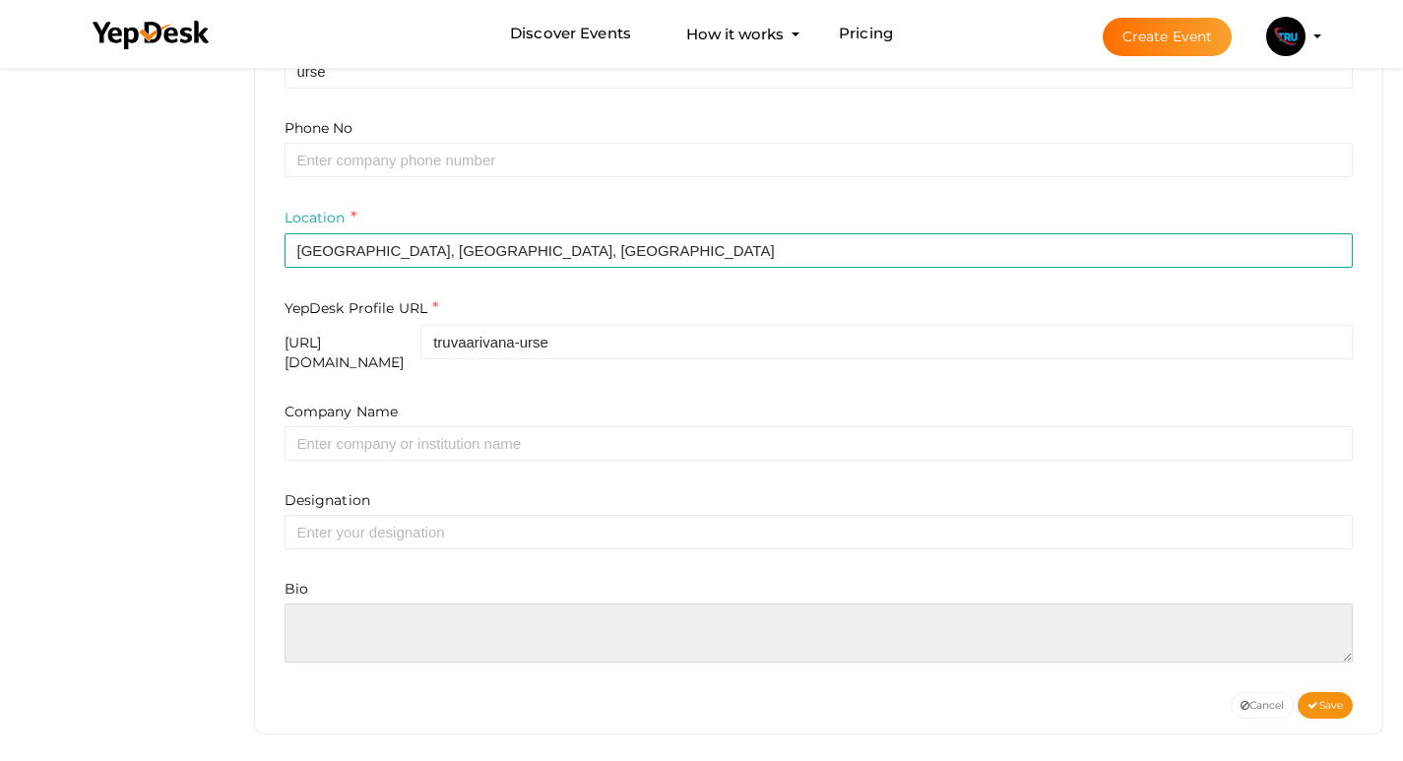
click at [474, 620] on textarea at bounding box center [819, 633] width 1069 height 59
paste textarea "TRU Vaarivana Urse is a luxury plotted township by TRU Realty located in the gr…"
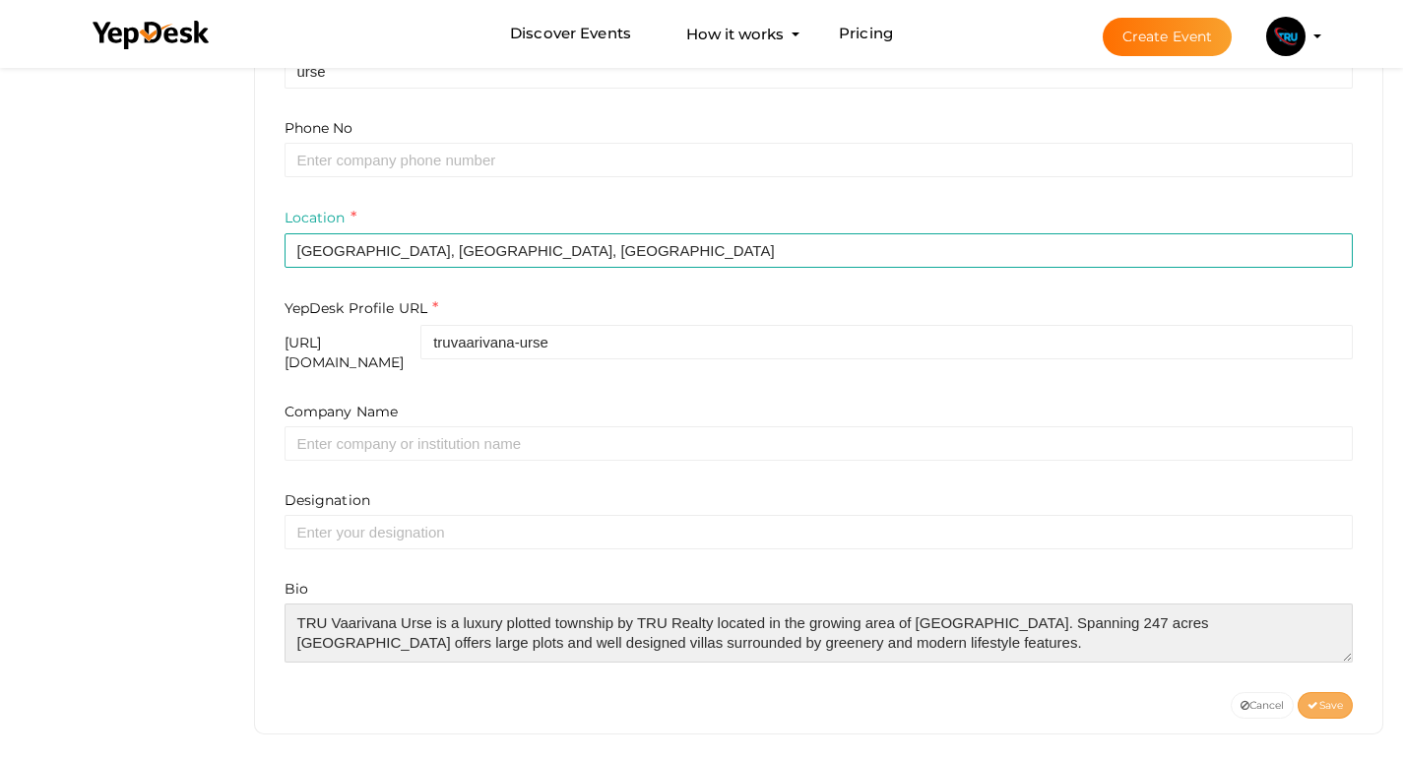
type textarea "TRU Vaarivana Urse is a luxury plotted township by TRU Realty located in the gr…"
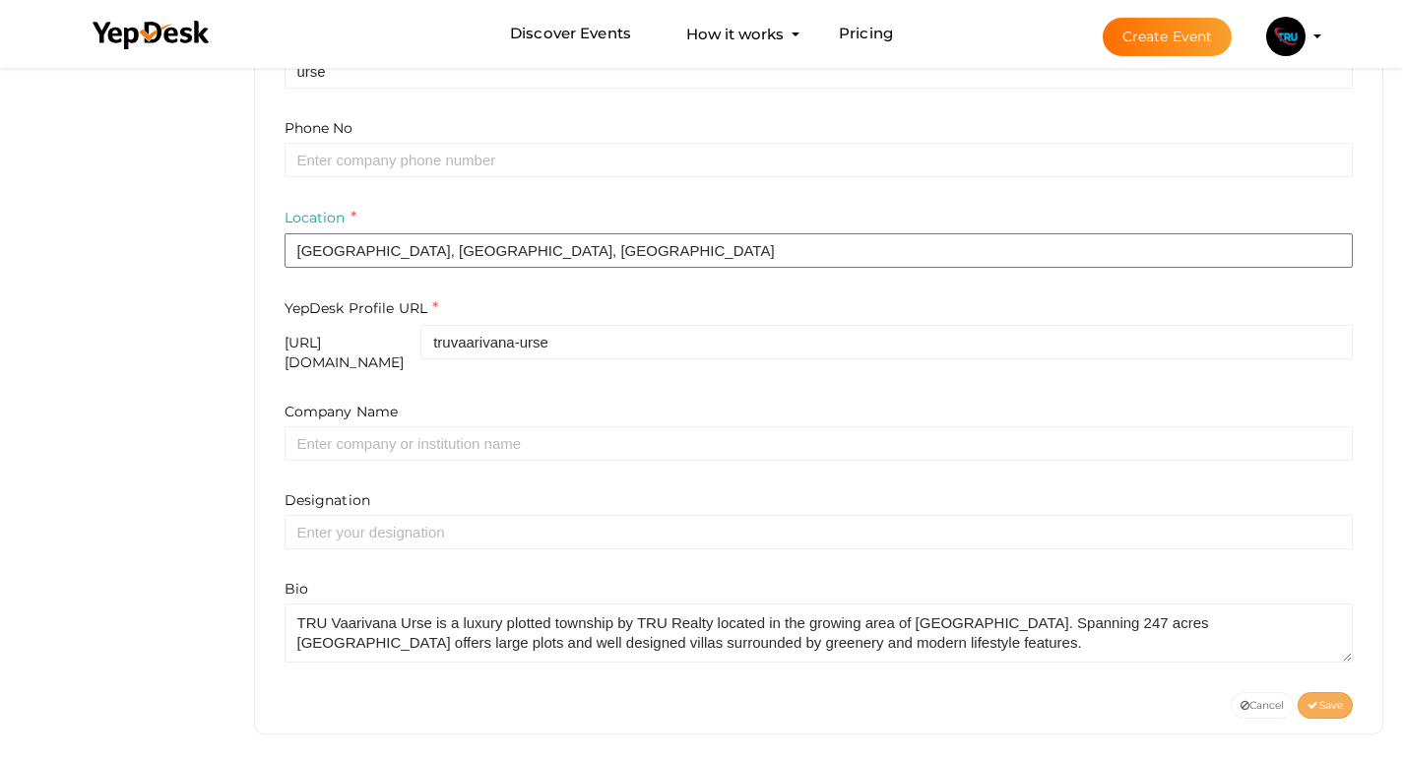
click at [1313, 701] on icon at bounding box center [1313, 706] width 11 height 11
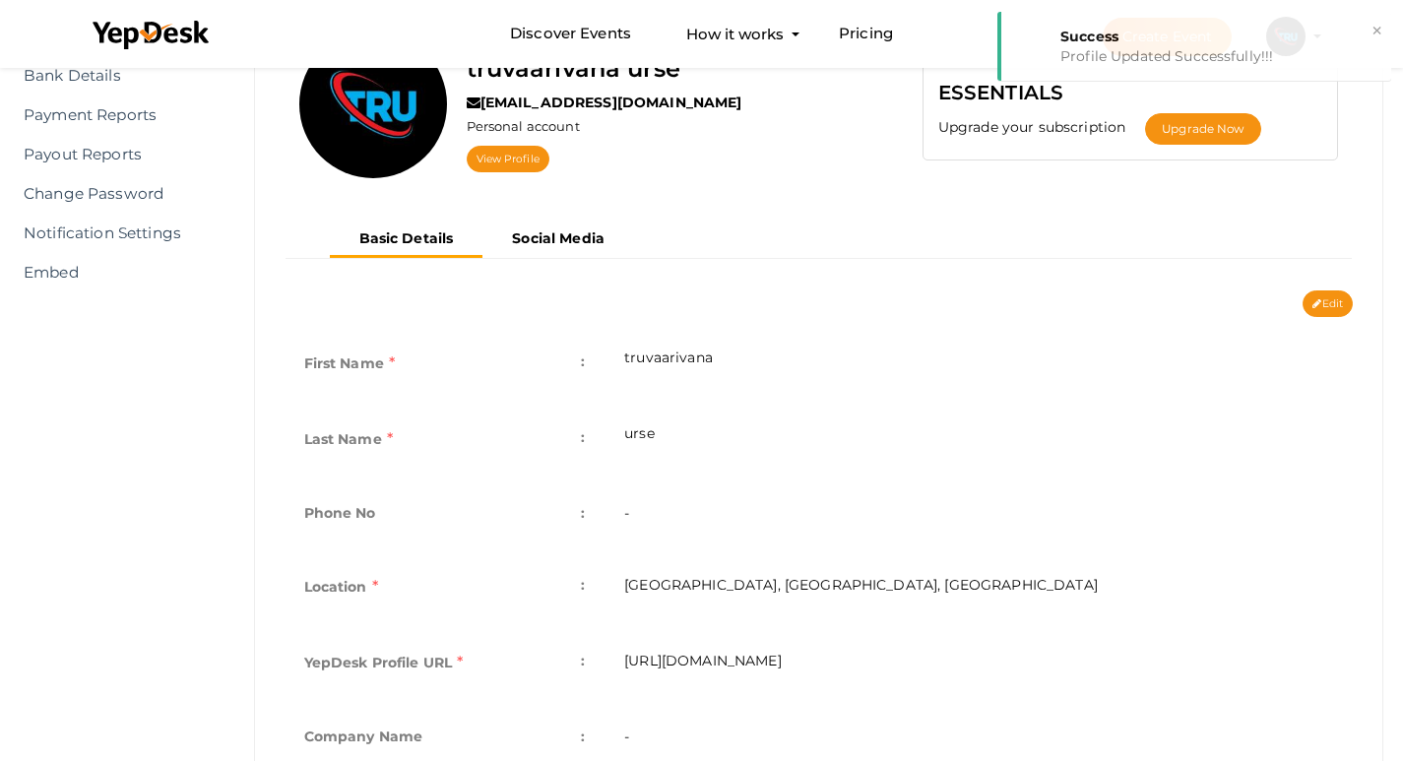
scroll to position [203, 0]
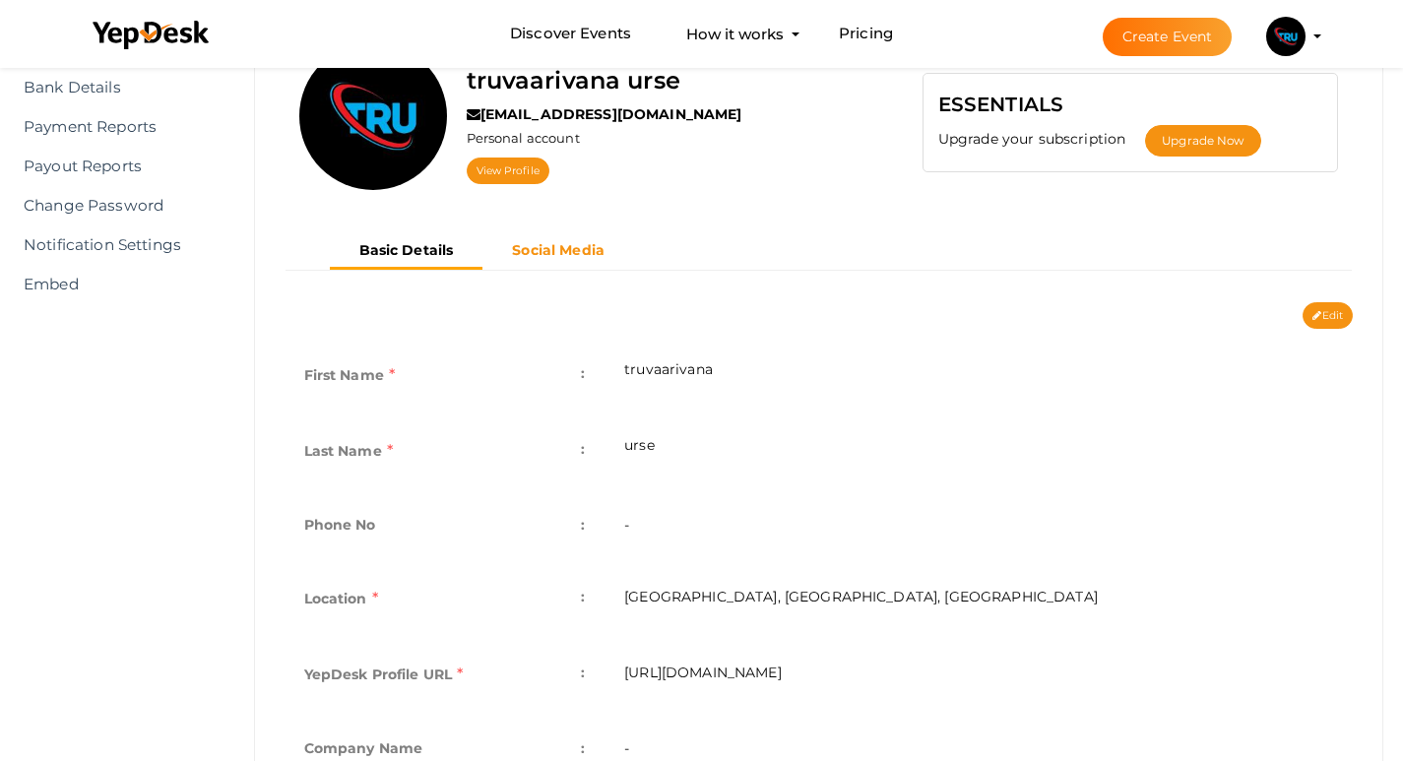
click at [583, 261] on button "Social Media" at bounding box center [558, 250] width 152 height 32
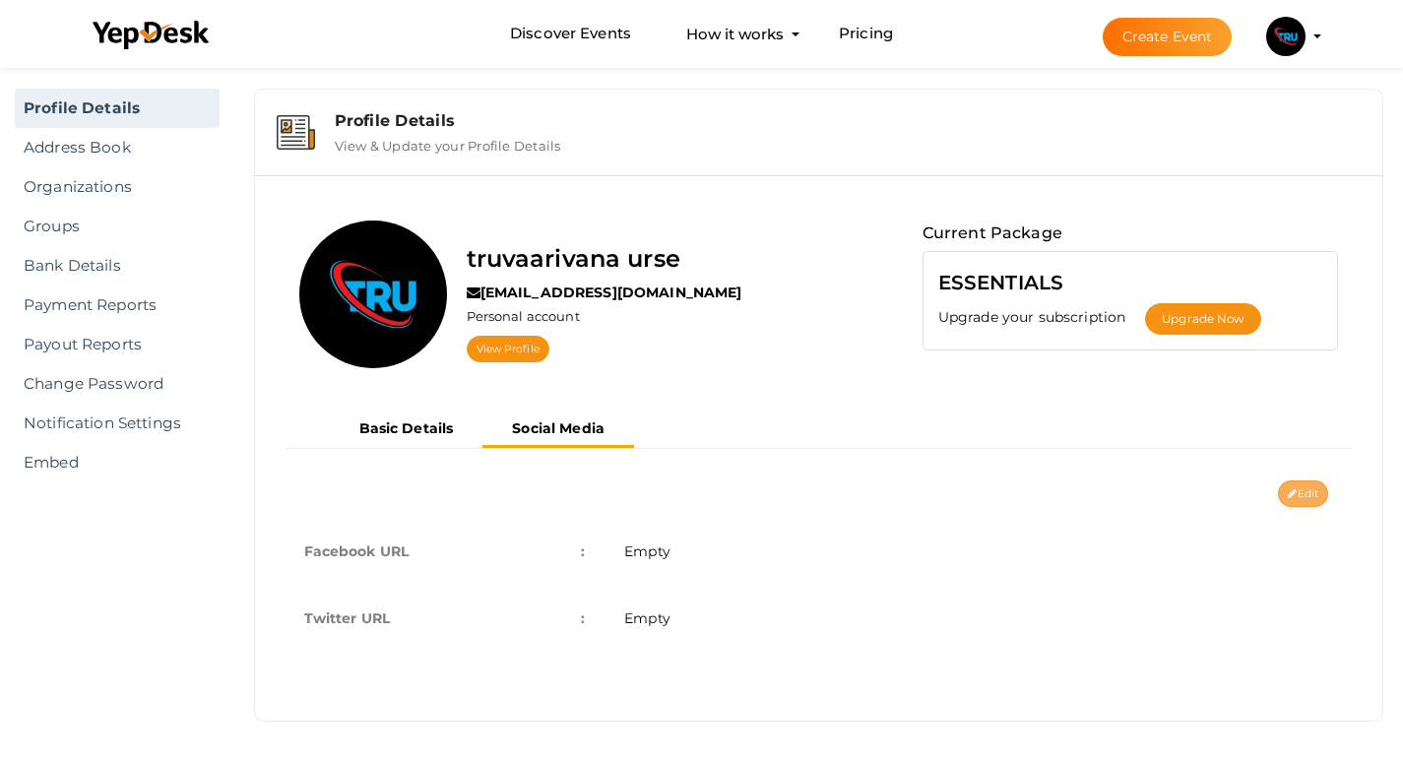
click at [1308, 495] on button "Edit" at bounding box center [1303, 494] width 50 height 27
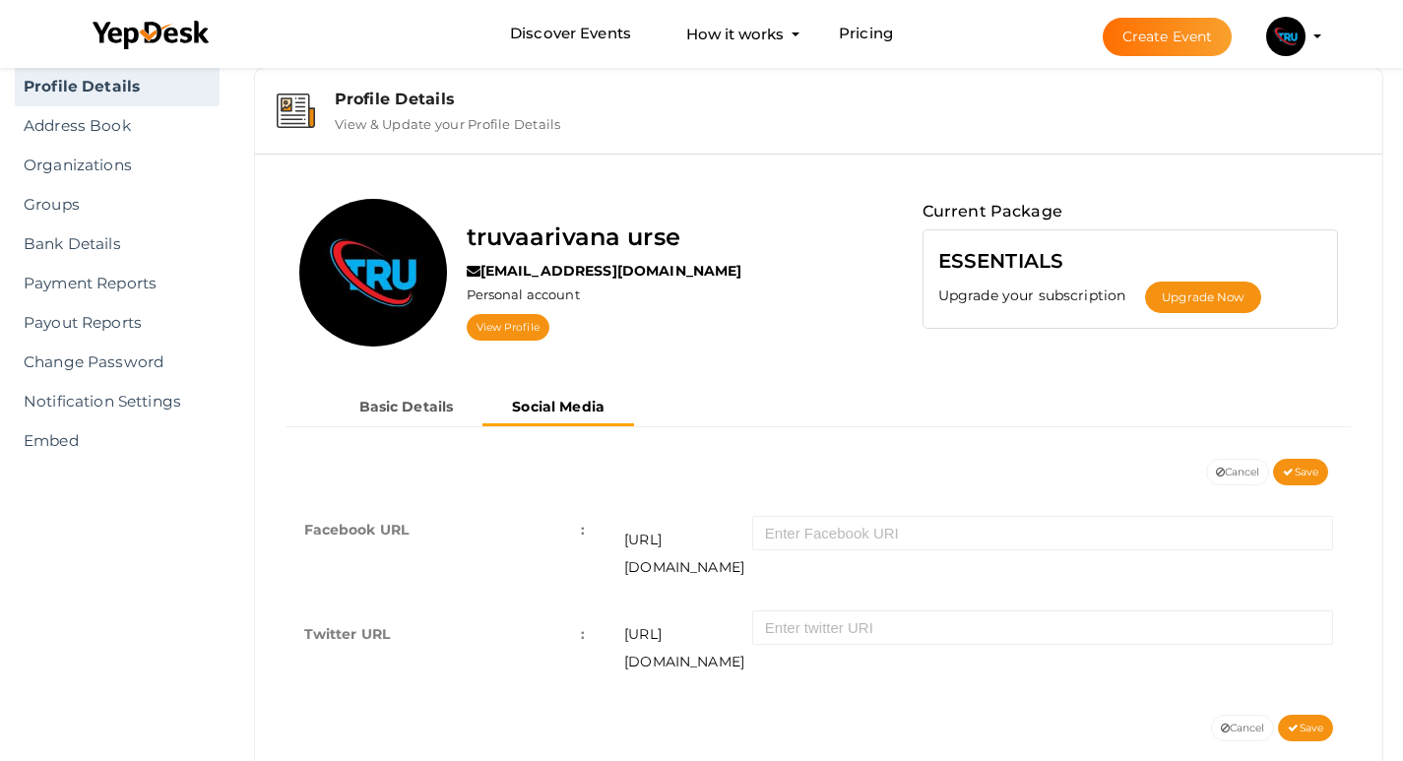
scroll to position [61, 0]
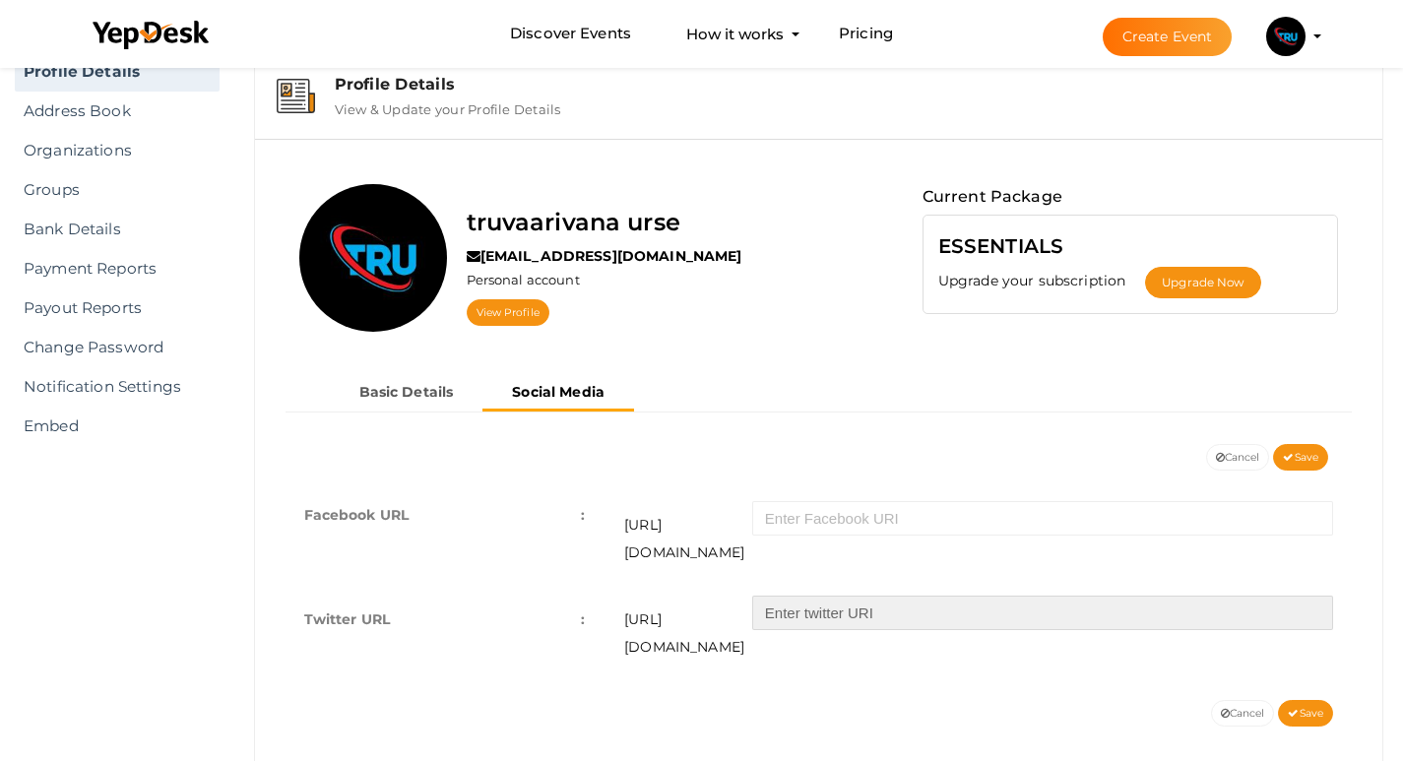
click at [837, 596] on input "text" at bounding box center [1042, 613] width 581 height 34
paste input "https://x.com/truvaarivana"
click at [864, 596] on input "https://x.com/truvaarivana" at bounding box center [1042, 613] width 581 height 34
type input "truvaarivana"
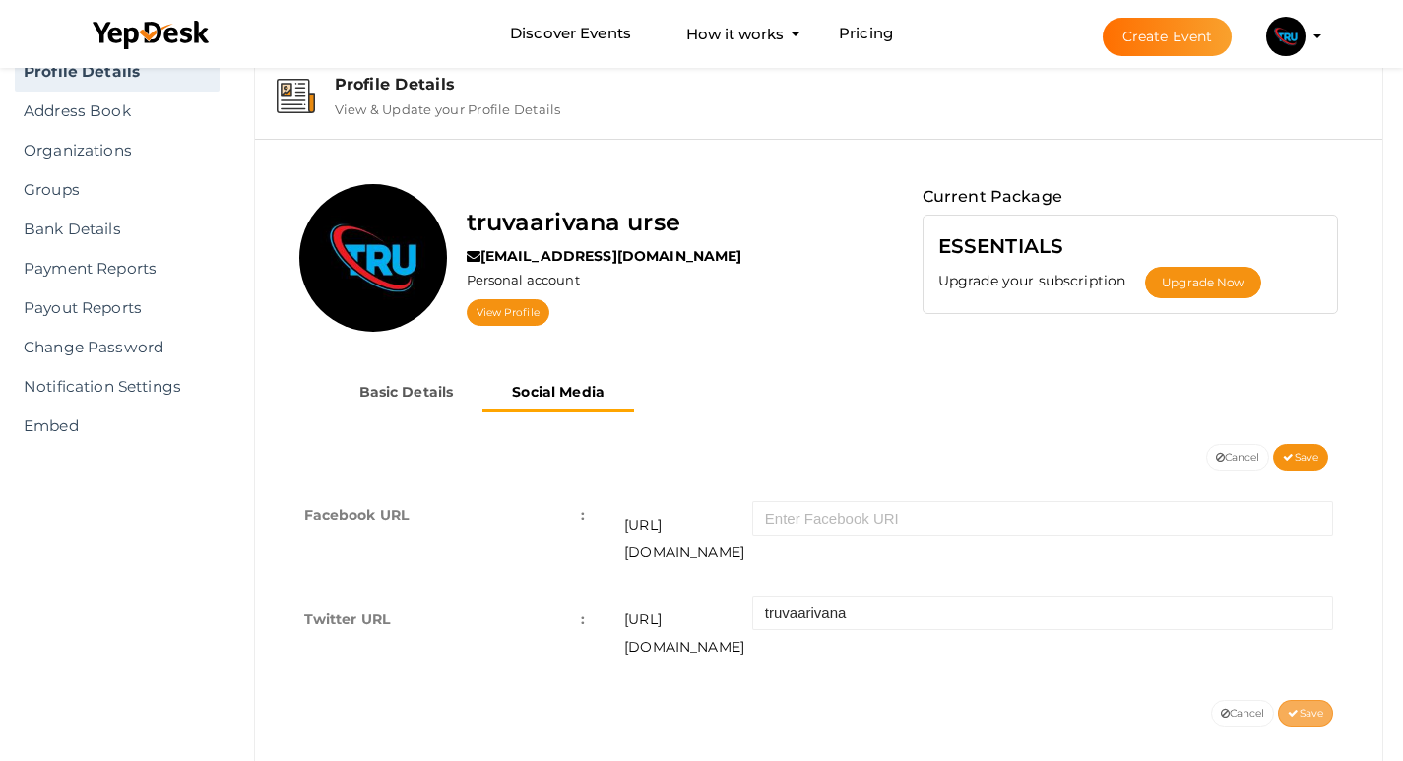
click at [1309, 707] on span "Save" at bounding box center [1305, 713] width 35 height 13
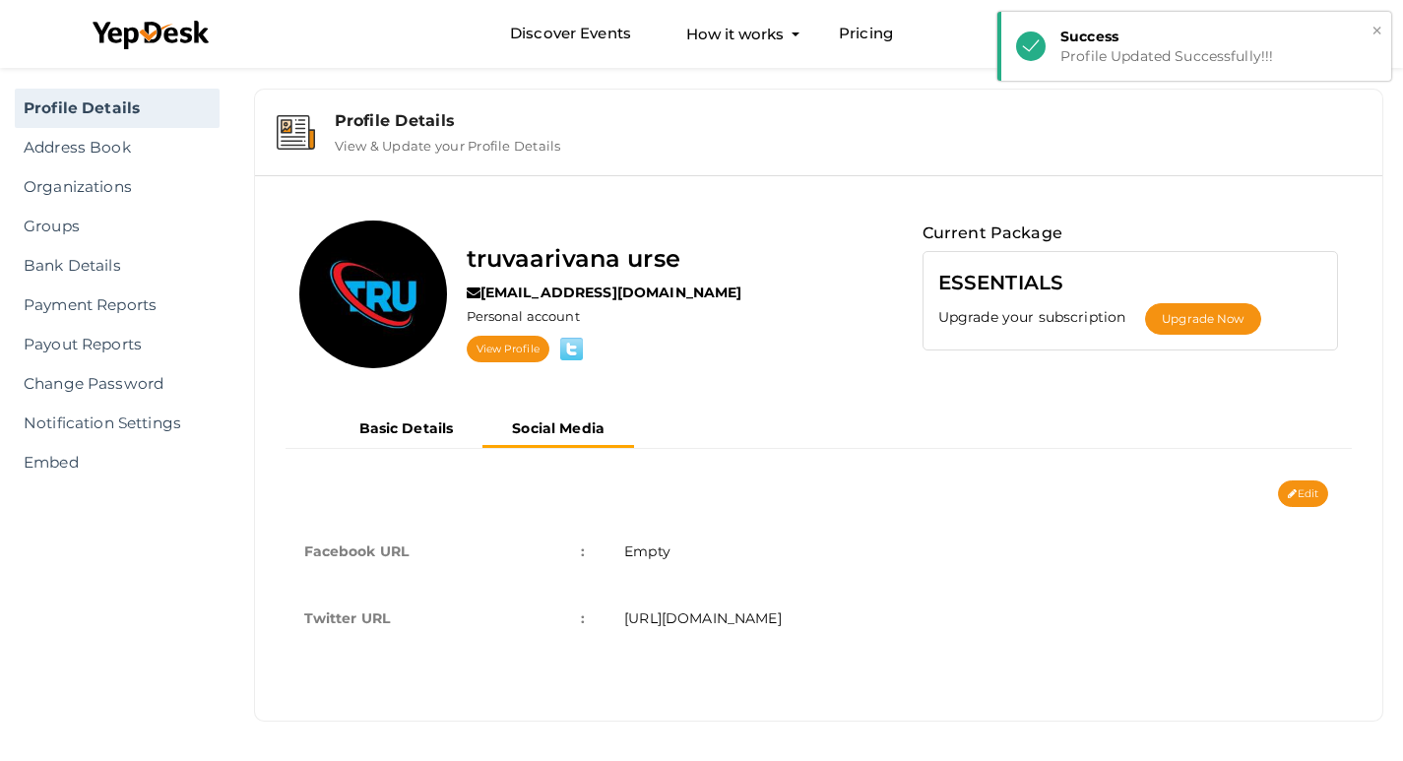
click at [1376, 34] on button "×" at bounding box center [1377, 31] width 13 height 23
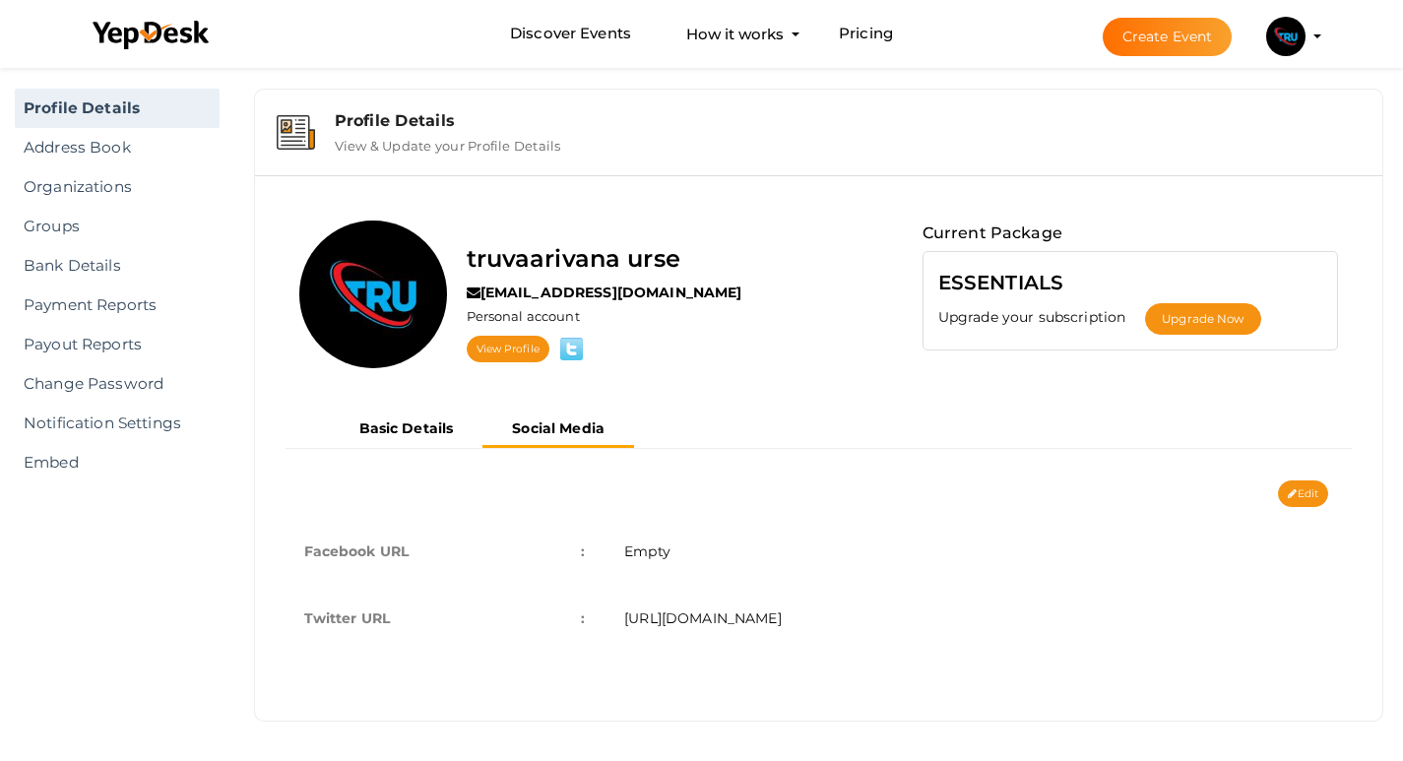
click at [1289, 38] on div "Success" at bounding box center [1218, 37] width 316 height 20
click at [1277, 39] on img at bounding box center [1285, 36] width 39 height 39
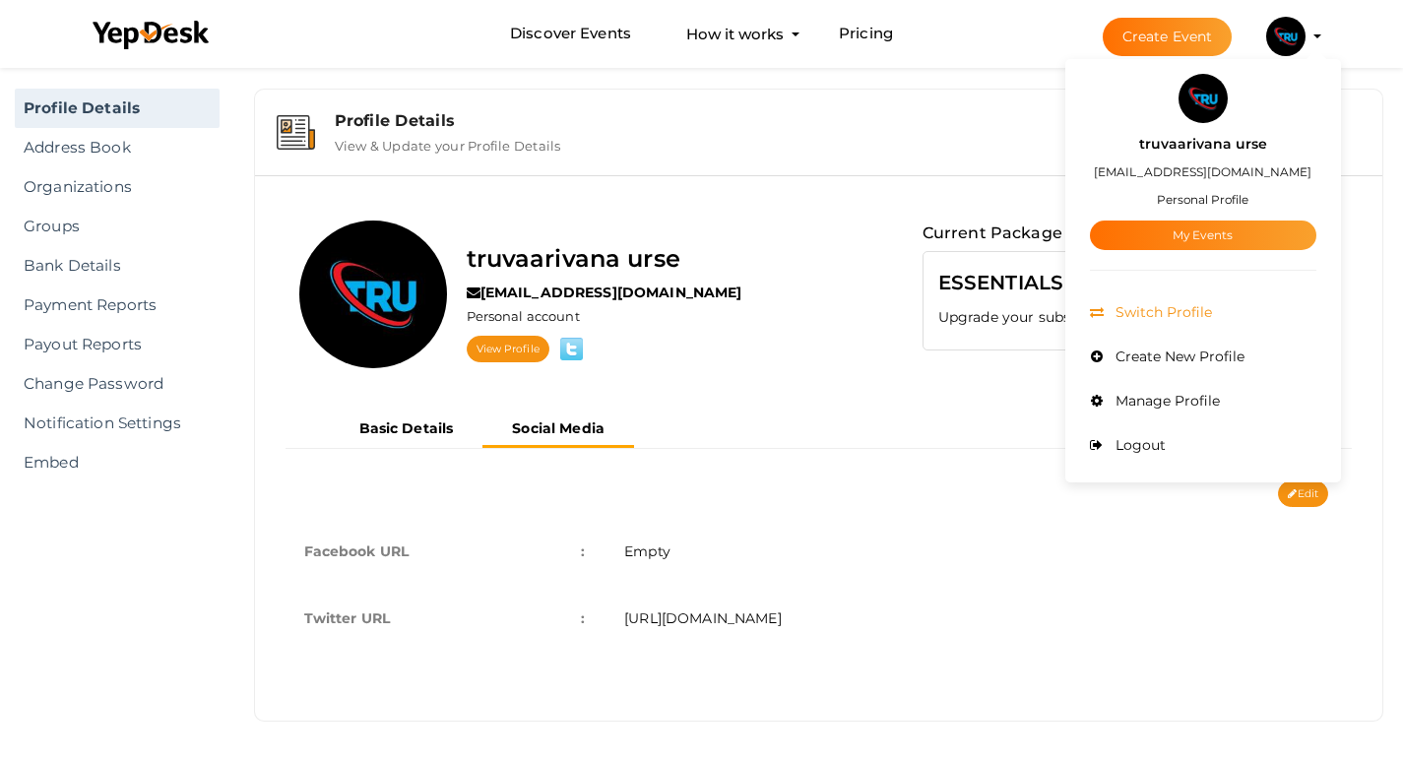
click at [1184, 328] on li "Switch Profile" at bounding box center [1203, 312] width 226 height 44
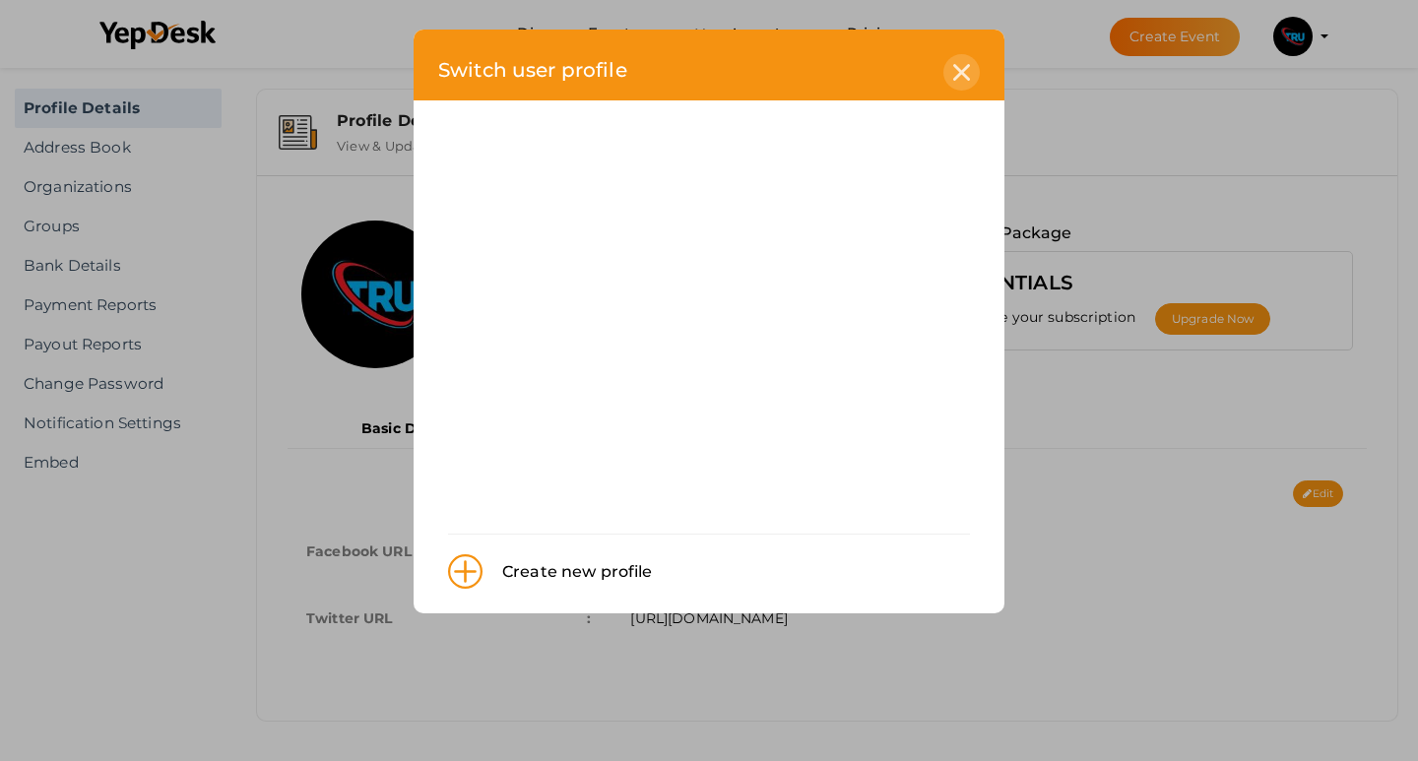
click at [966, 73] on icon at bounding box center [961, 72] width 17 height 17
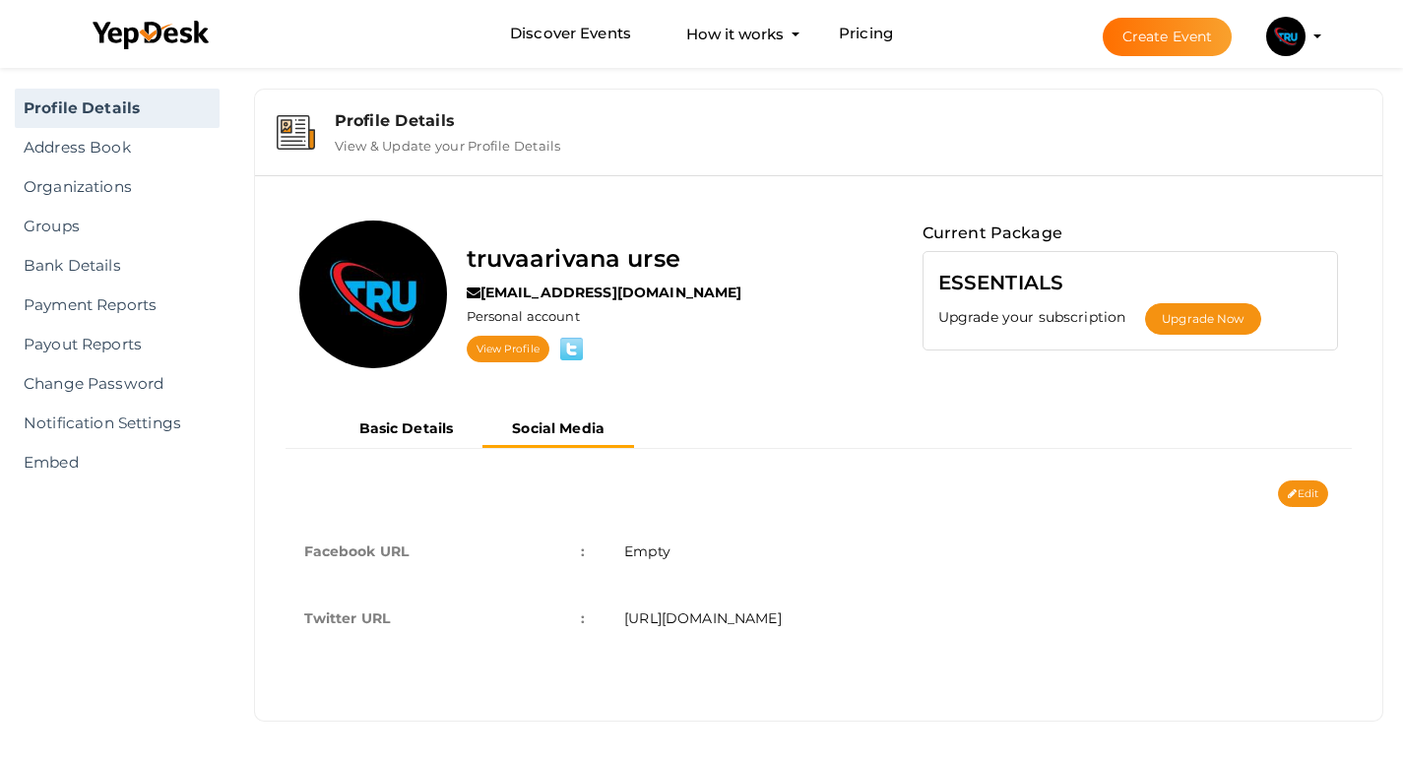
click at [1298, 44] on img at bounding box center [1285, 36] width 39 height 39
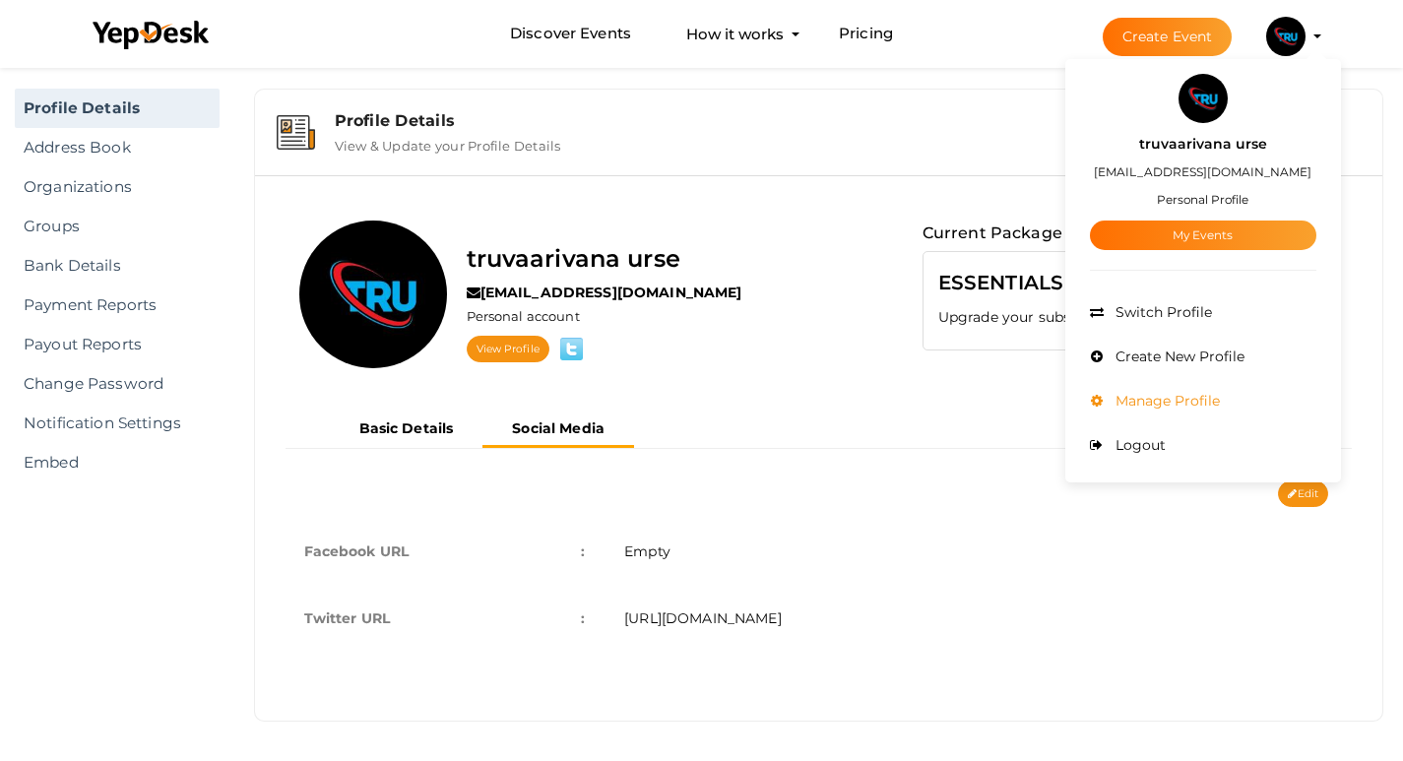
click at [1192, 393] on span "Manage Profile" at bounding box center [1165, 401] width 109 height 18
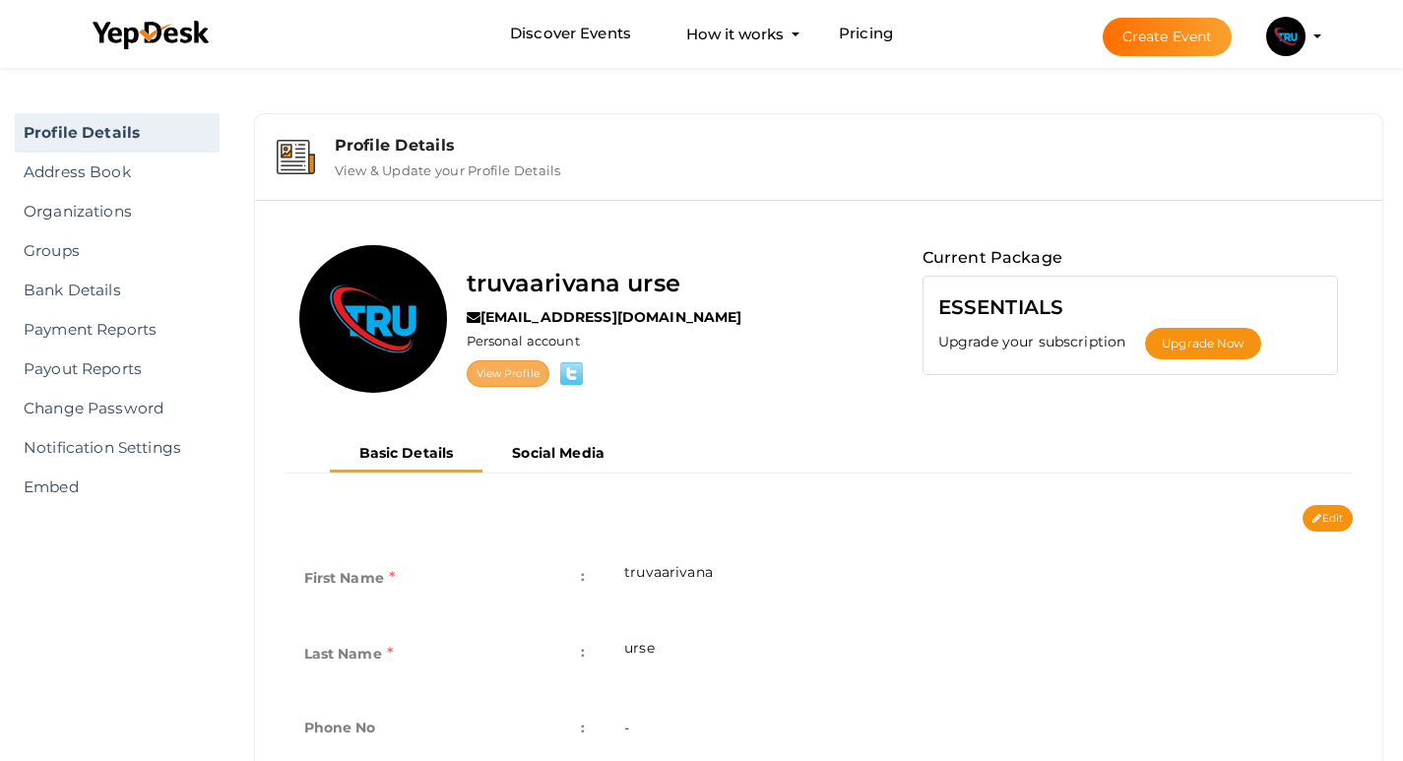
click at [496, 364] on link "View Profile" at bounding box center [508, 373] width 83 height 27
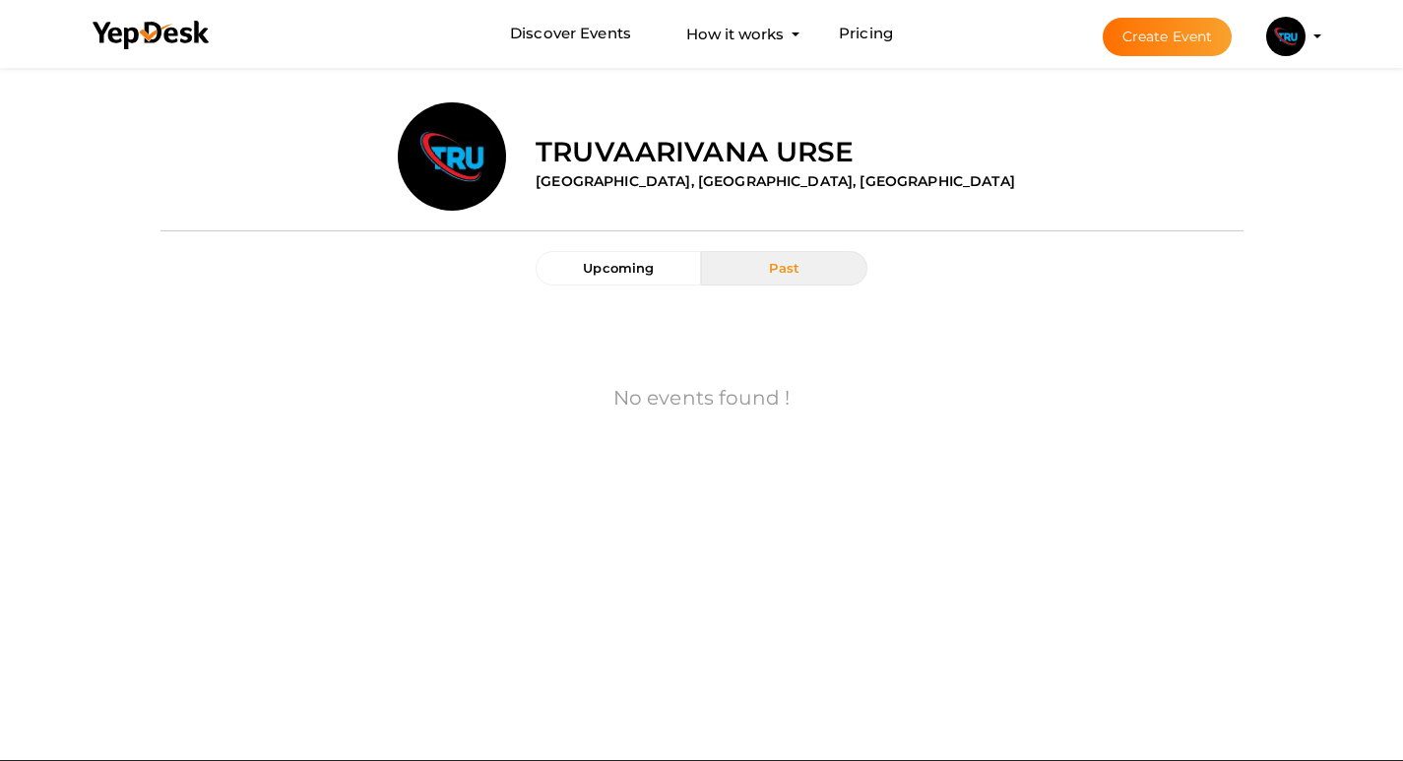
click at [777, 285] on button "Past" at bounding box center [783, 268] width 165 height 34
